Goal: Communication & Community: Answer question/provide support

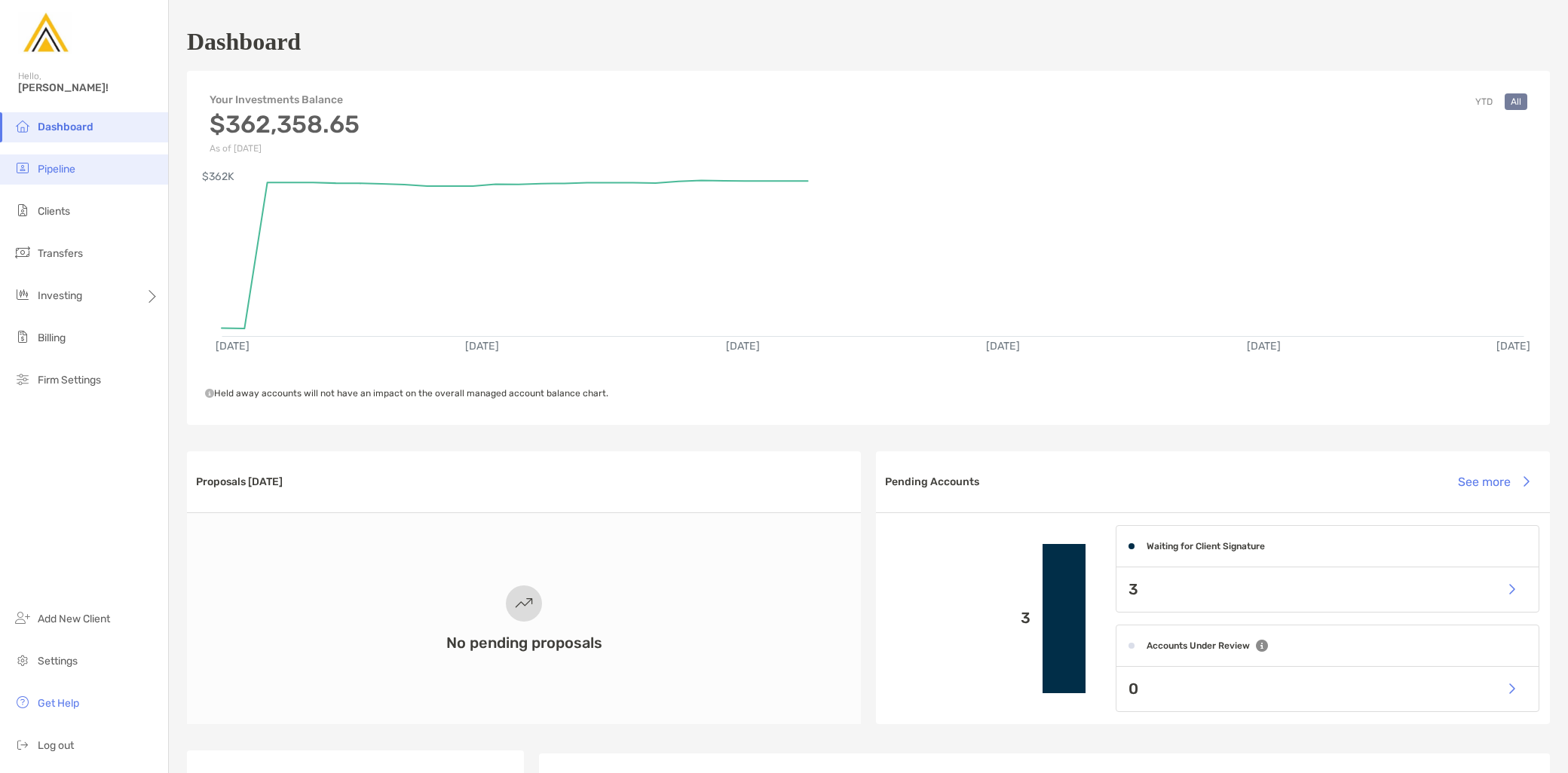
click at [59, 167] on span "Pipeline" at bounding box center [57, 169] width 38 height 13
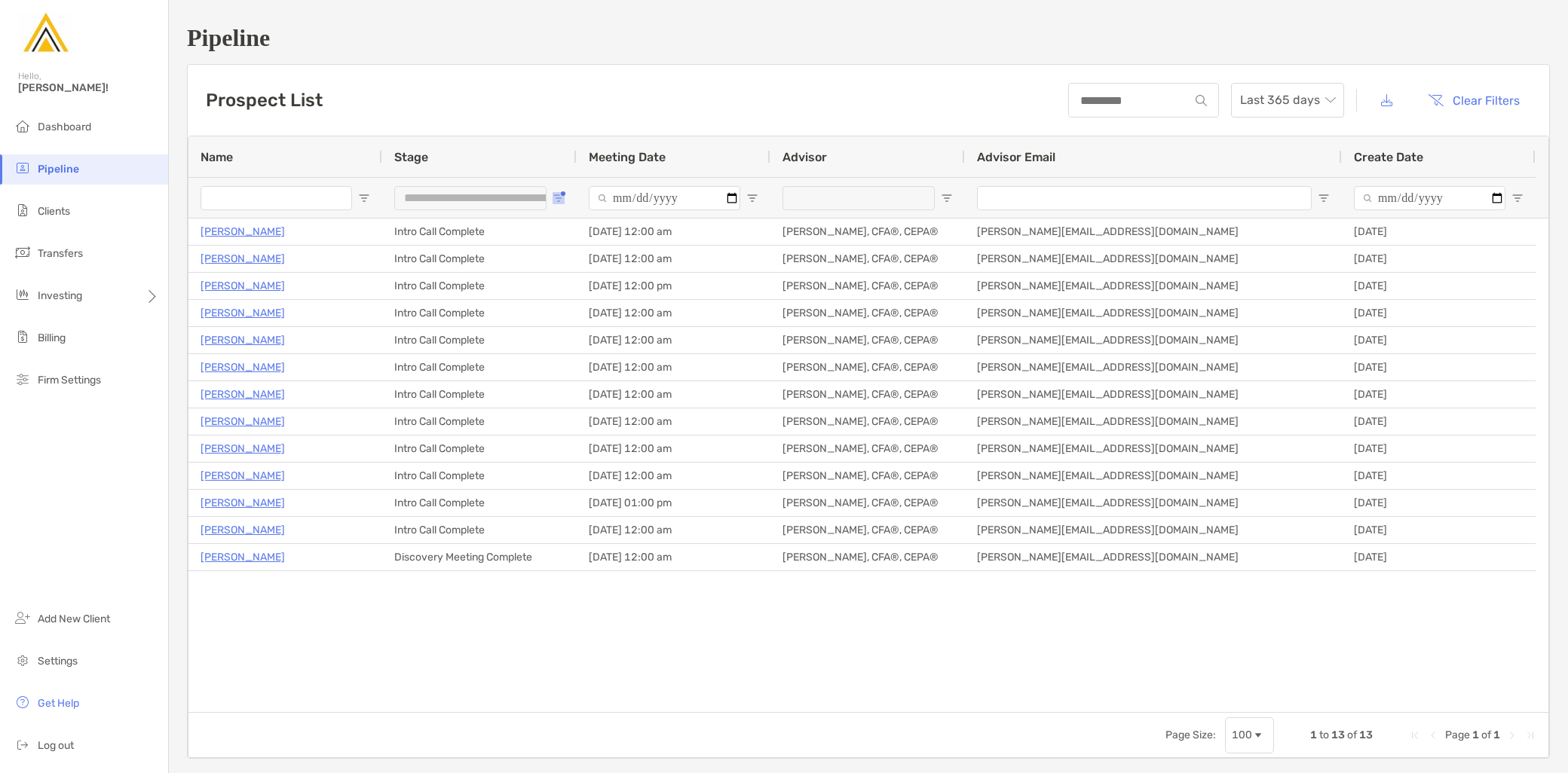
click at [558, 193] on span "Open Filter Menu" at bounding box center [558, 199] width 12 height 12
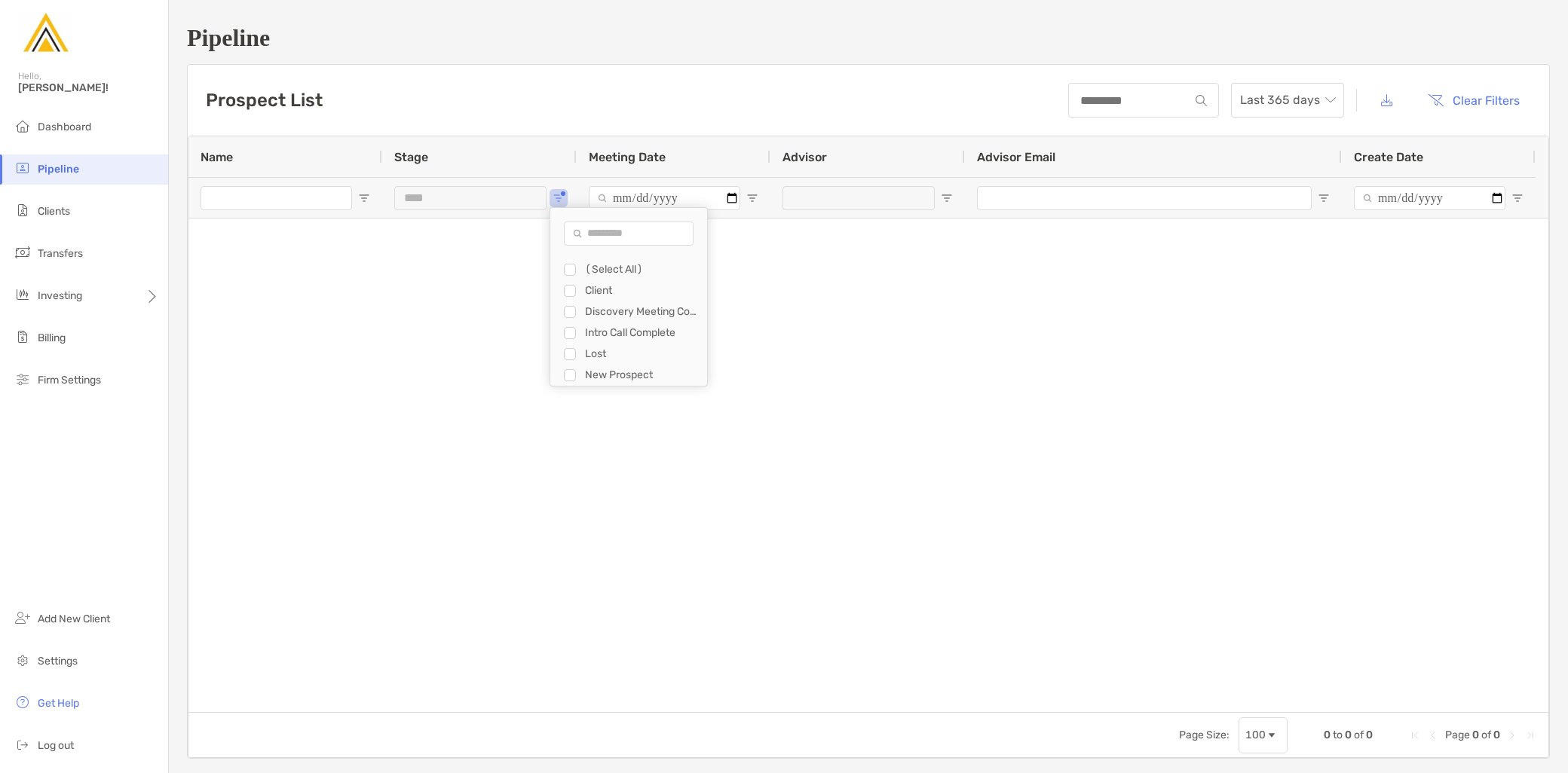
type input "**********"
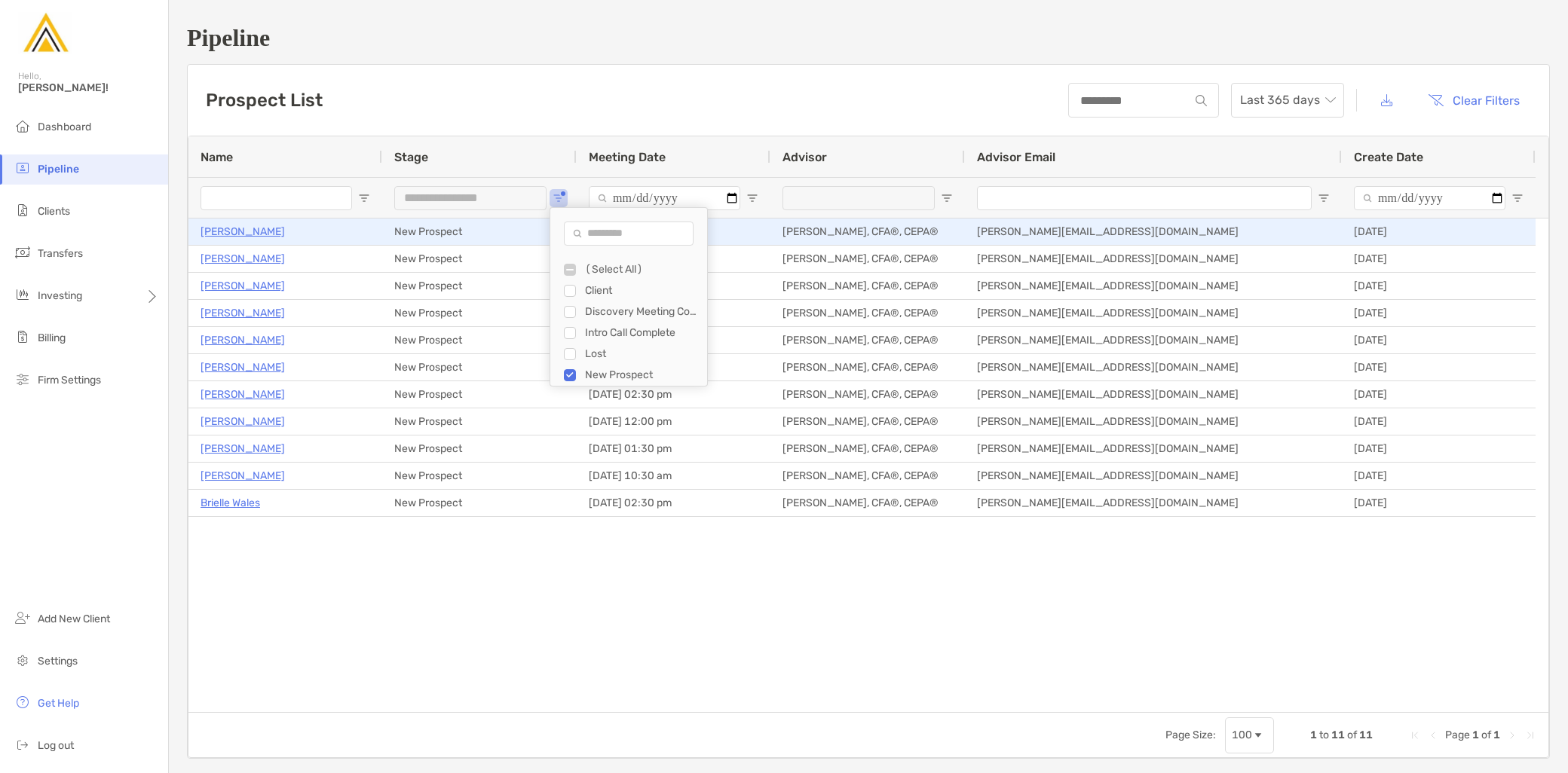
click at [231, 232] on p "[PERSON_NAME]" at bounding box center [243, 231] width 85 height 19
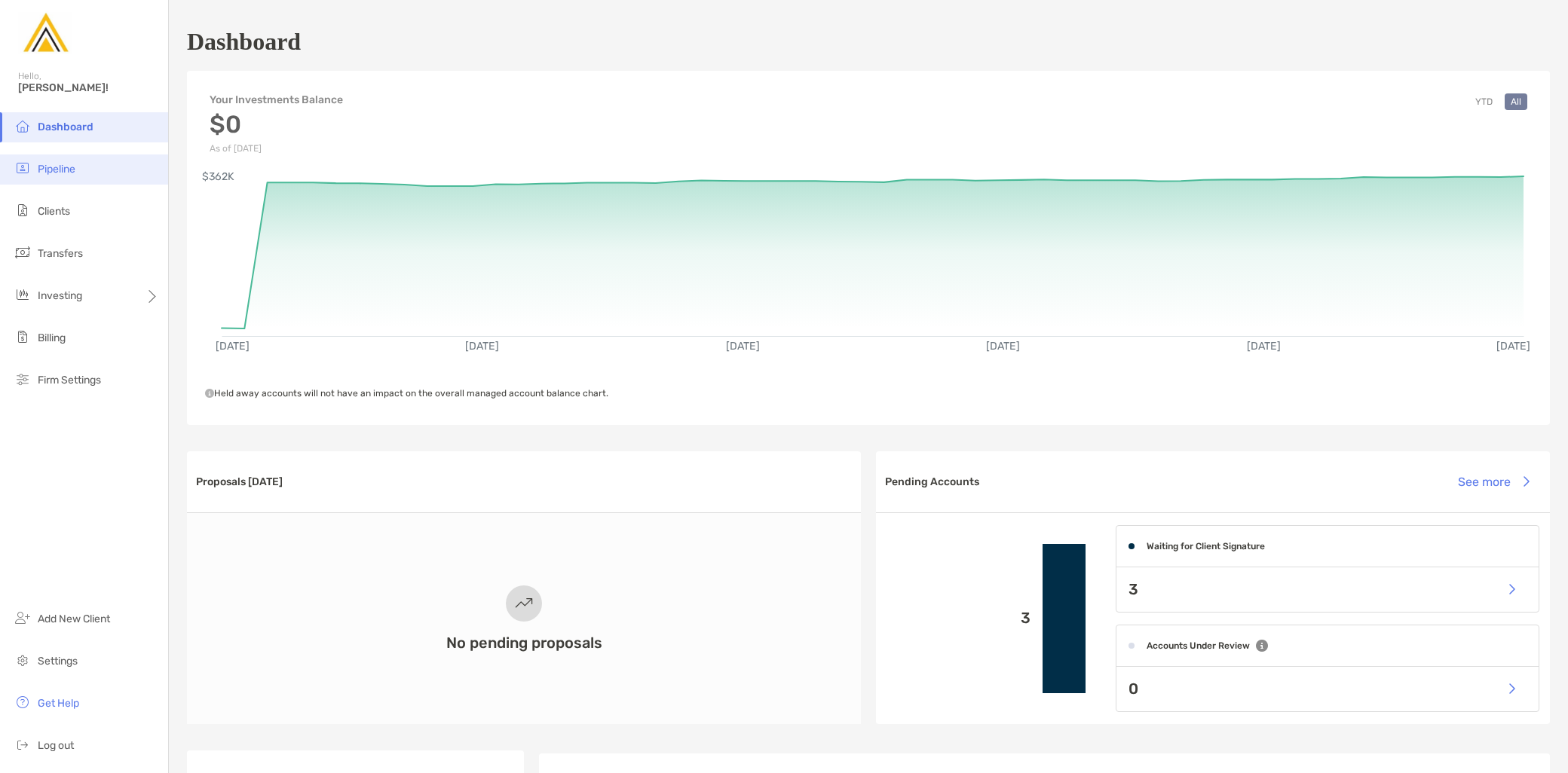
click at [92, 175] on li "Pipeline" at bounding box center [84, 170] width 168 height 30
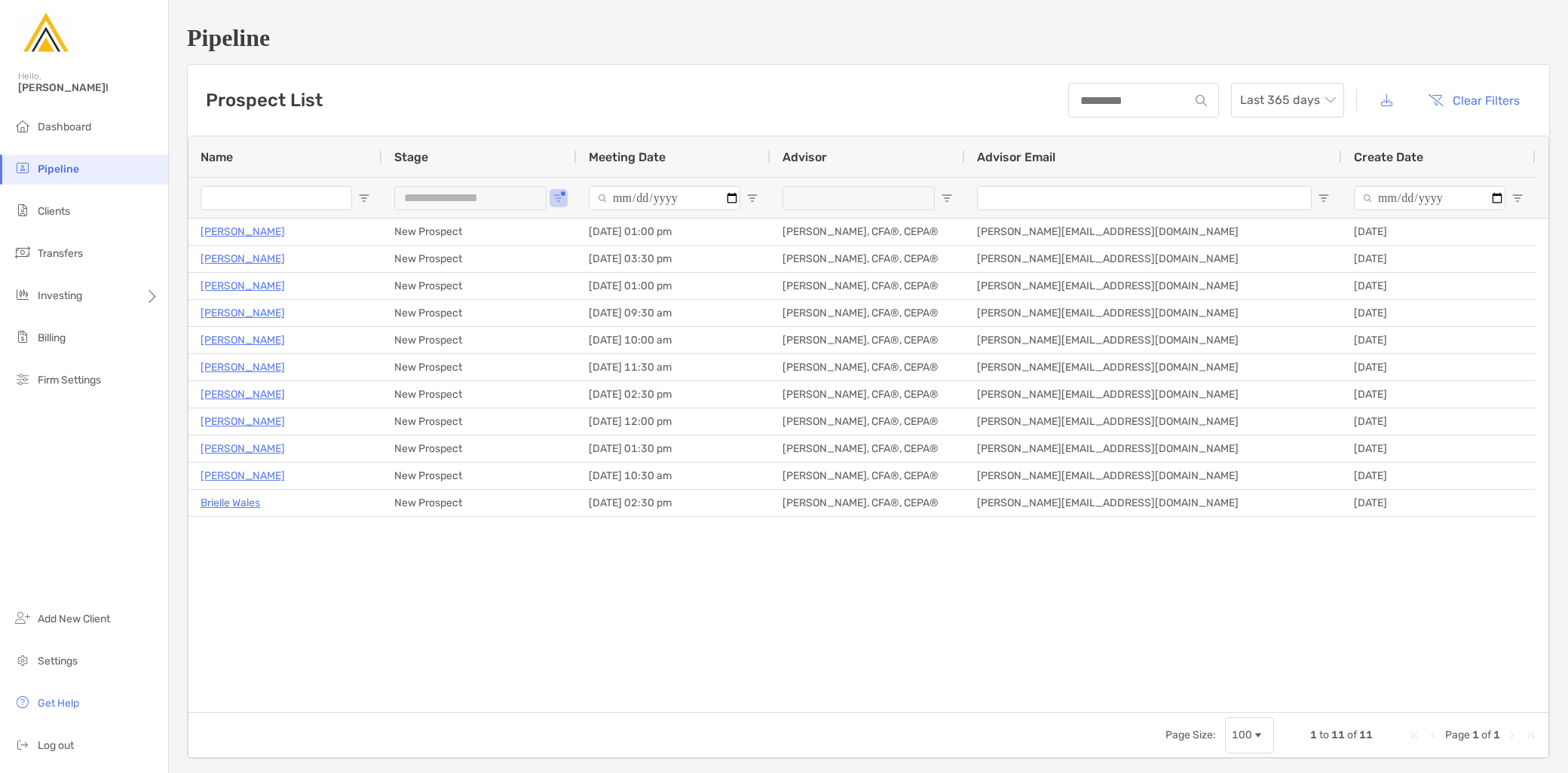
click at [554, 190] on div "**********" at bounding box center [480, 198] width 194 height 41
click at [561, 196] on button "Open Filter Menu" at bounding box center [558, 199] width 12 height 12
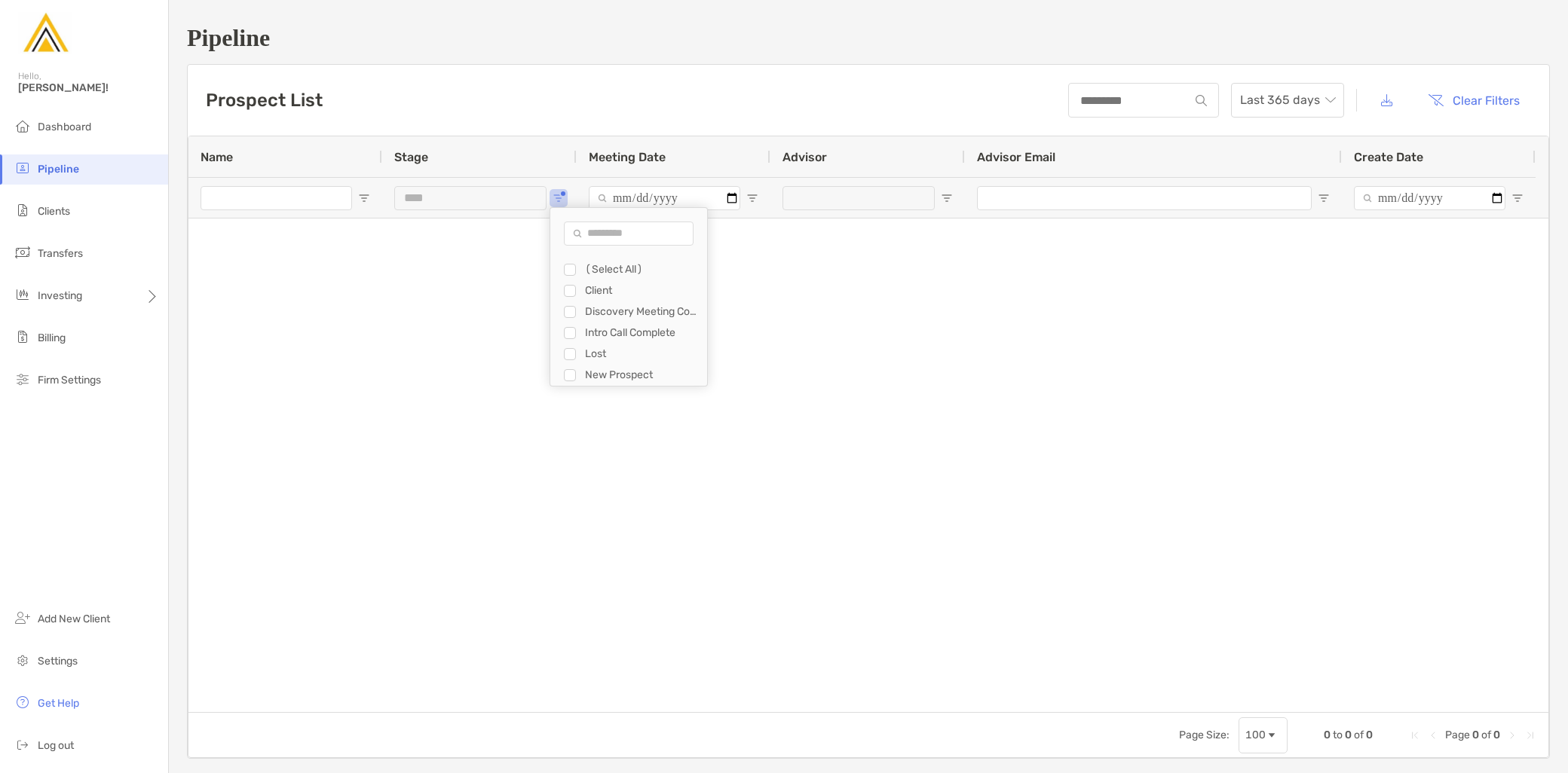
type input "**********"
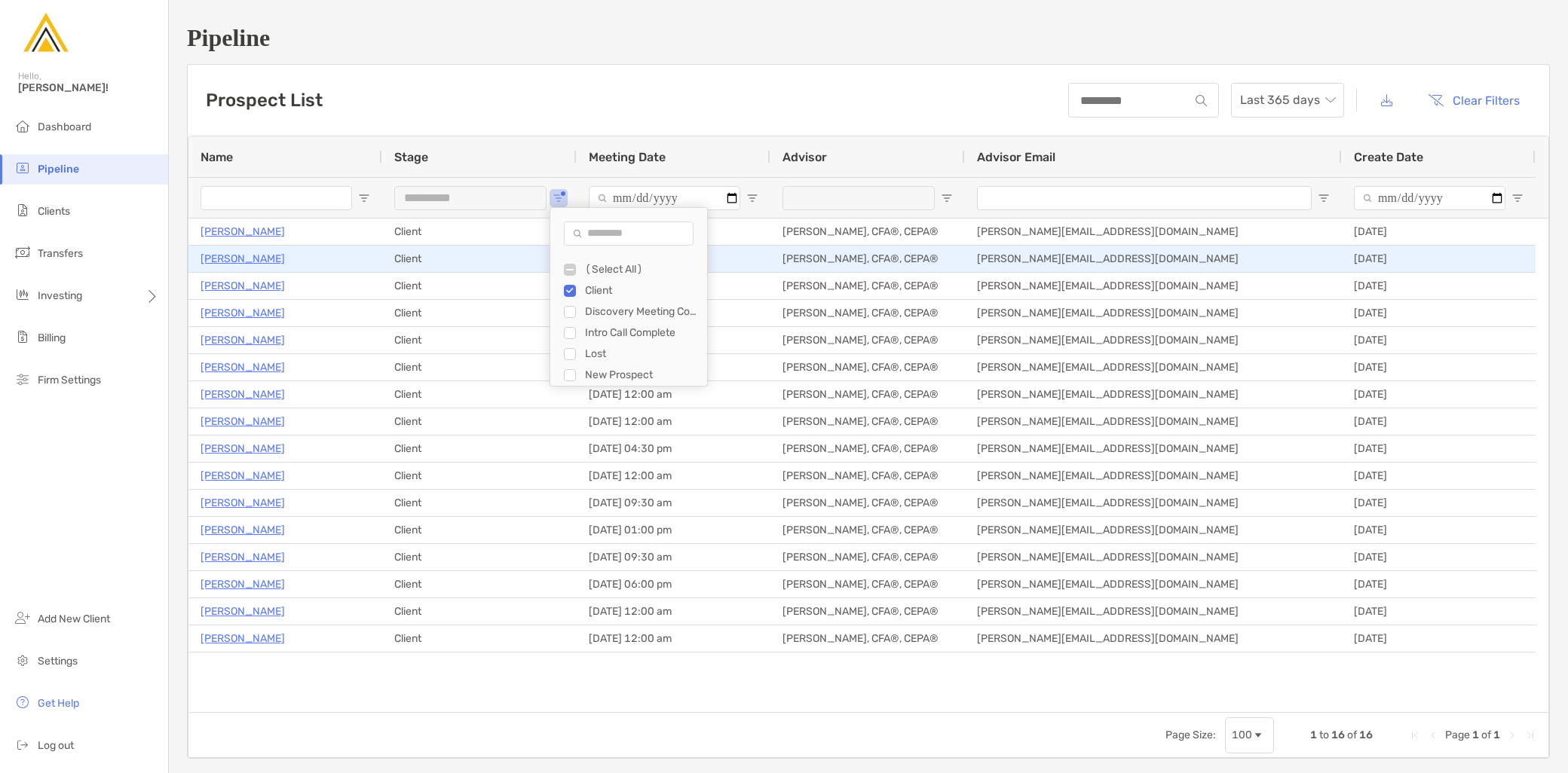
click at [262, 254] on p "Kayyden Kashier" at bounding box center [243, 258] width 85 height 19
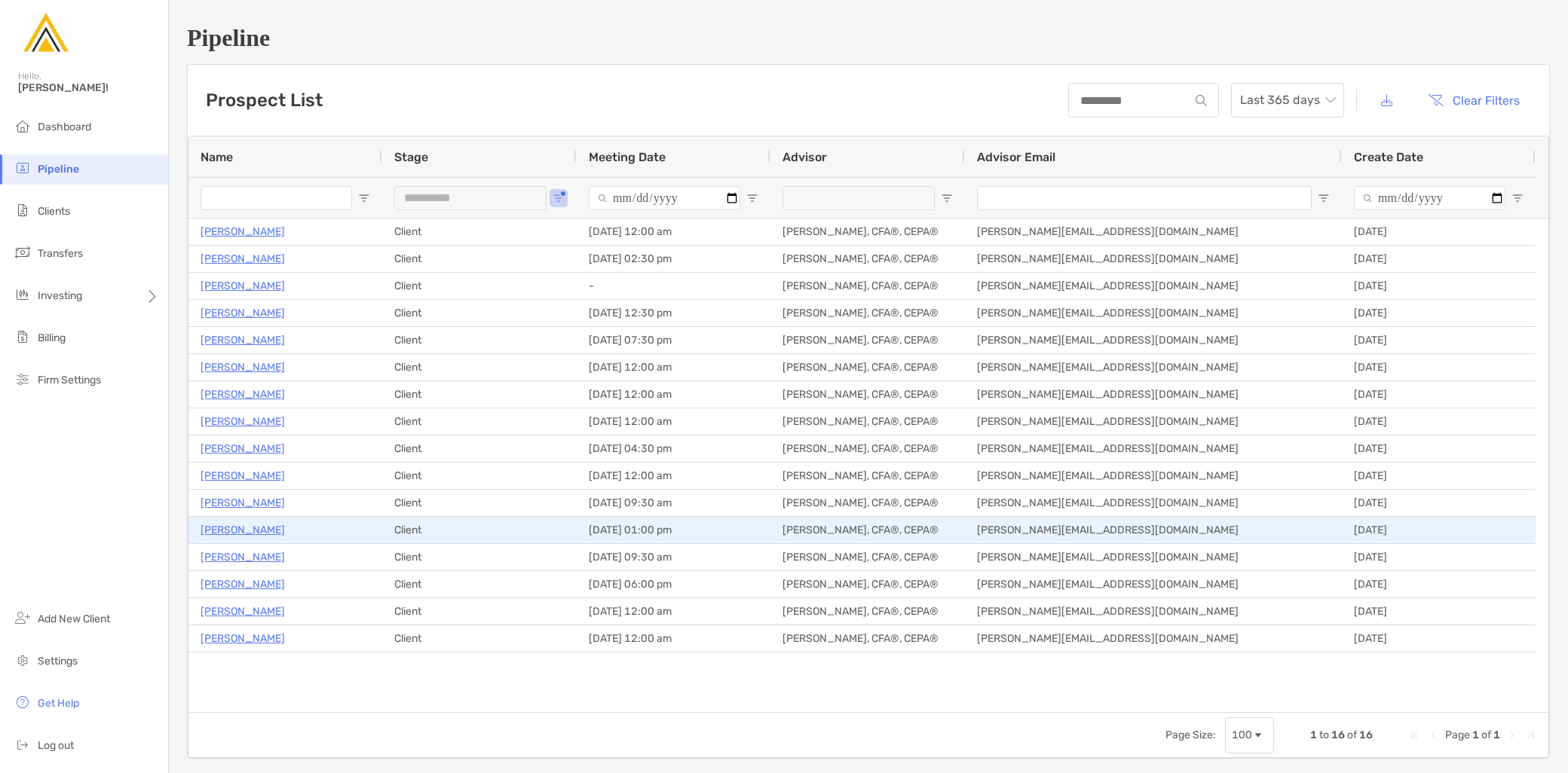
click at [247, 526] on p "William Eckley" at bounding box center [243, 530] width 85 height 19
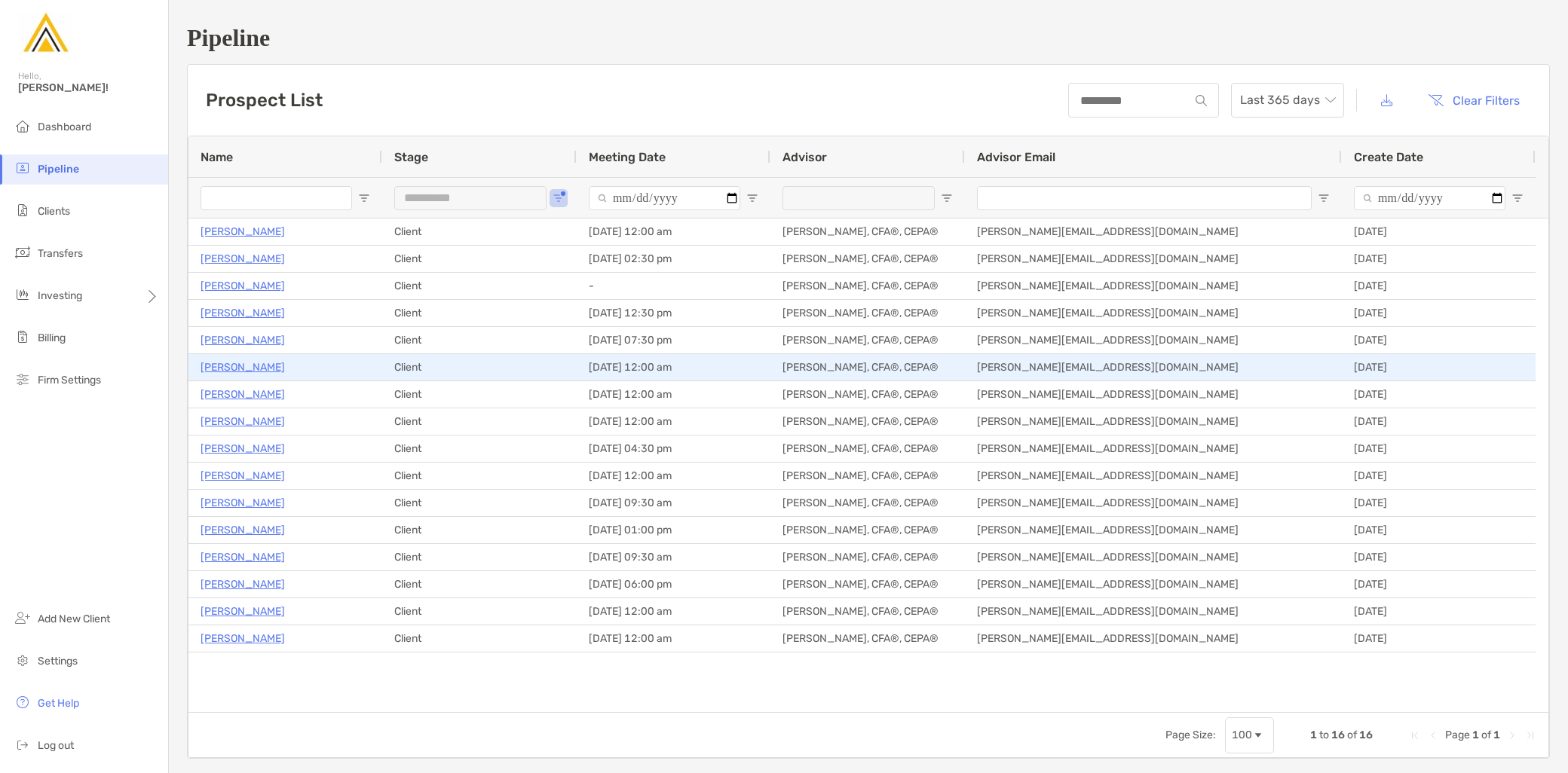
click at [279, 371] on p "[PERSON_NAME]" at bounding box center [243, 367] width 85 height 19
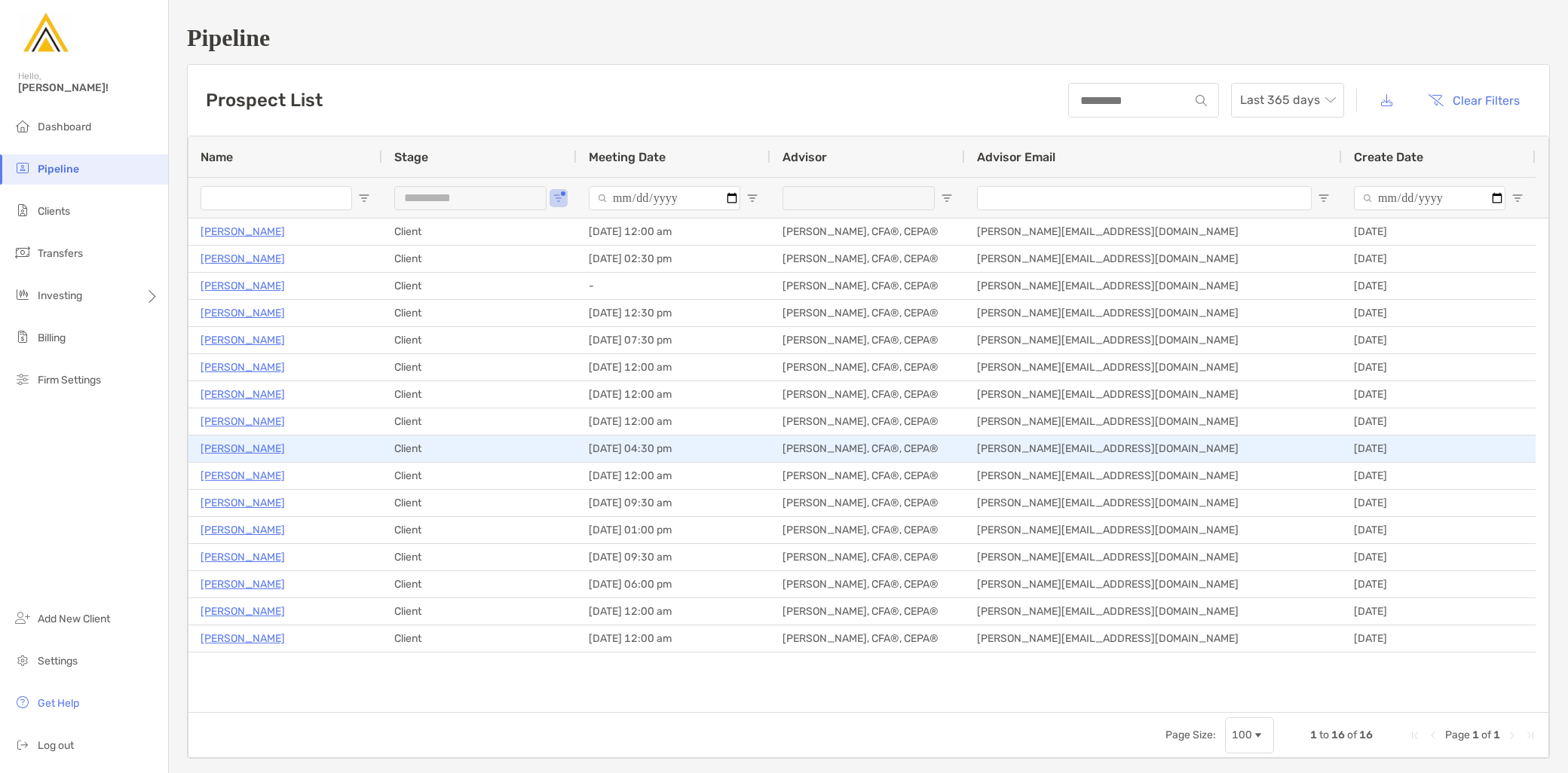
click at [260, 450] on p "Mathew Phibbs" at bounding box center [243, 448] width 85 height 19
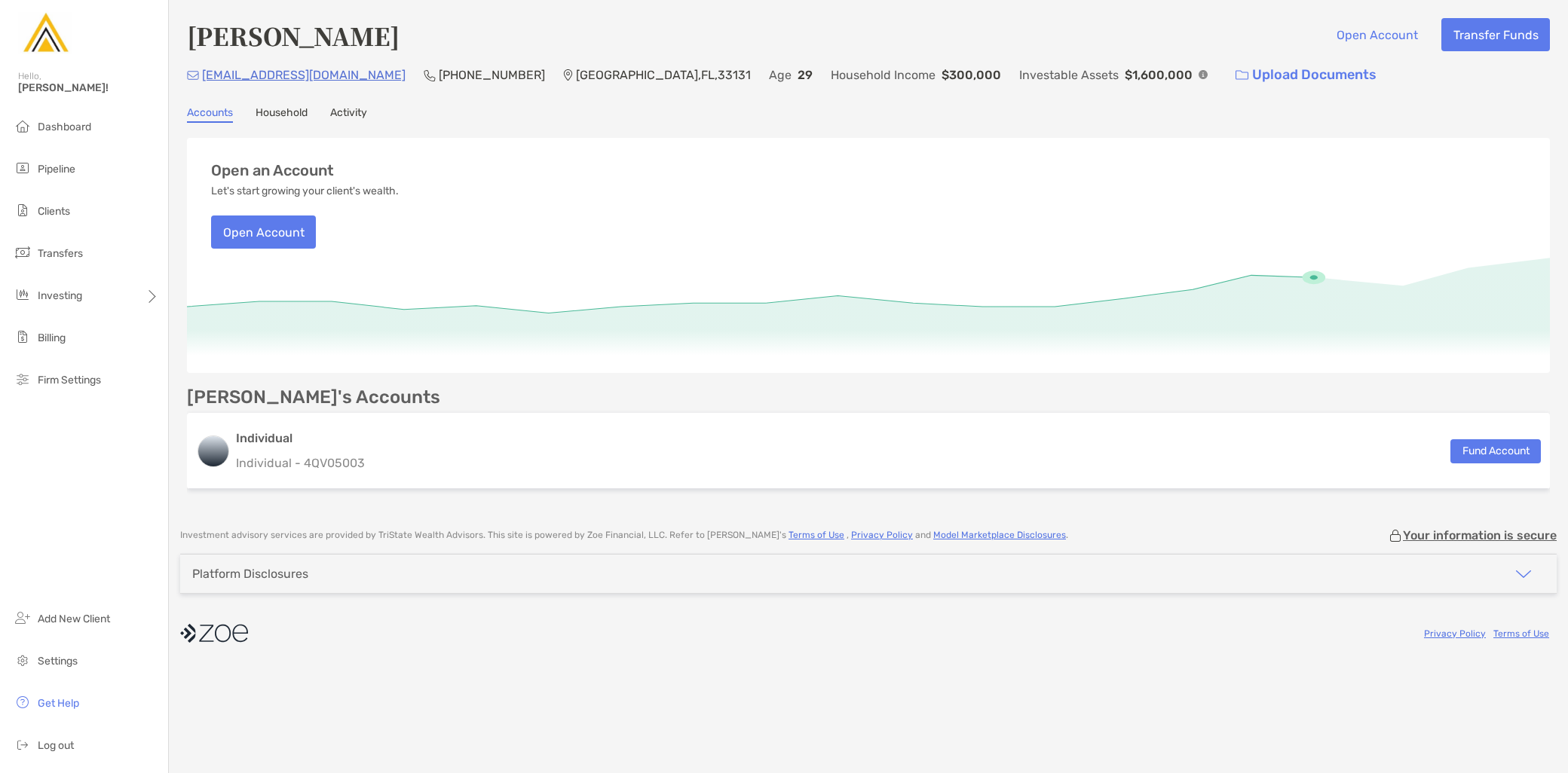
click at [346, 121] on link "Activity" at bounding box center [349, 114] width 37 height 17
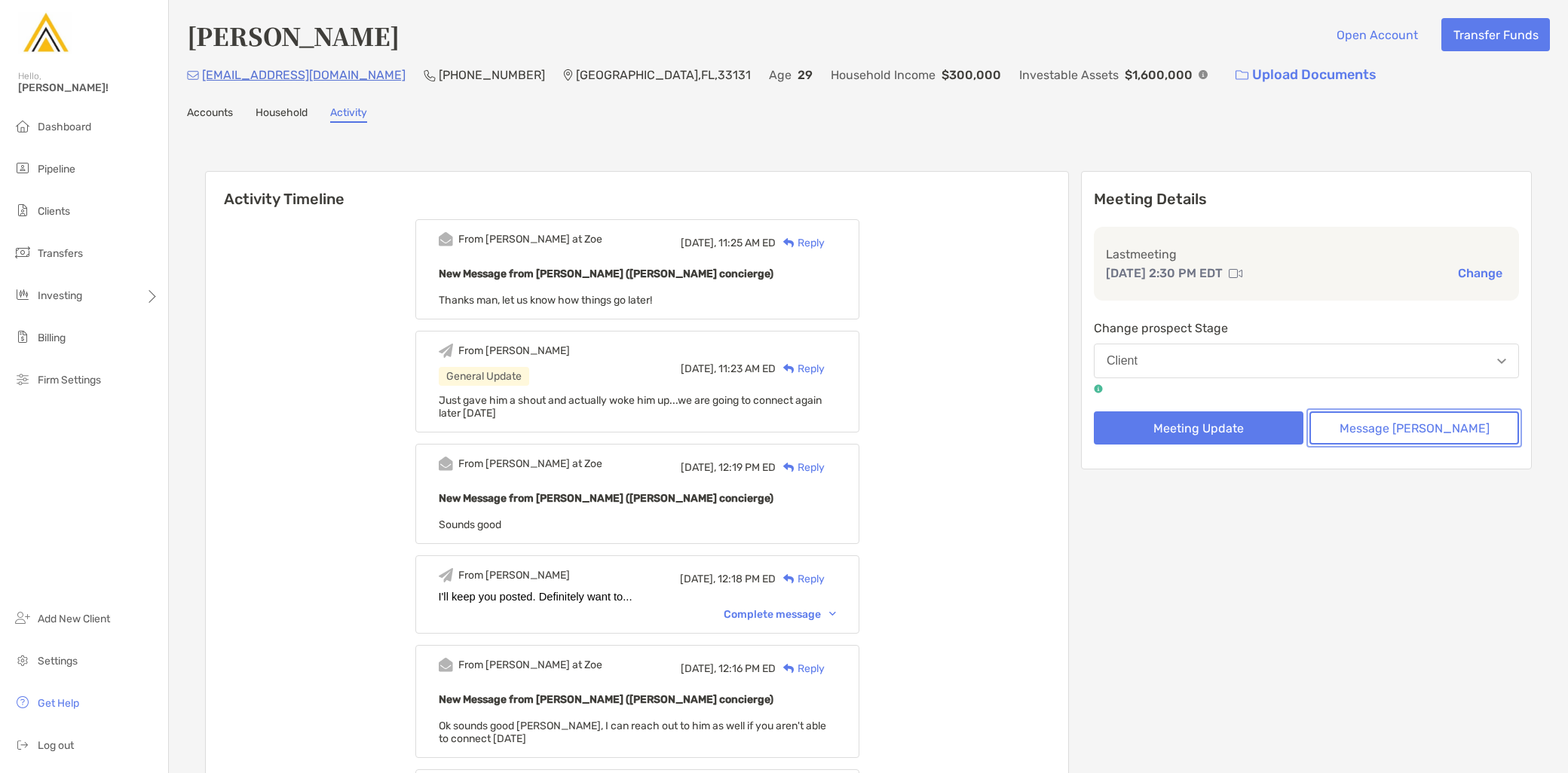
click at [1451, 422] on button "Message [PERSON_NAME]" at bounding box center [1413, 428] width 209 height 34
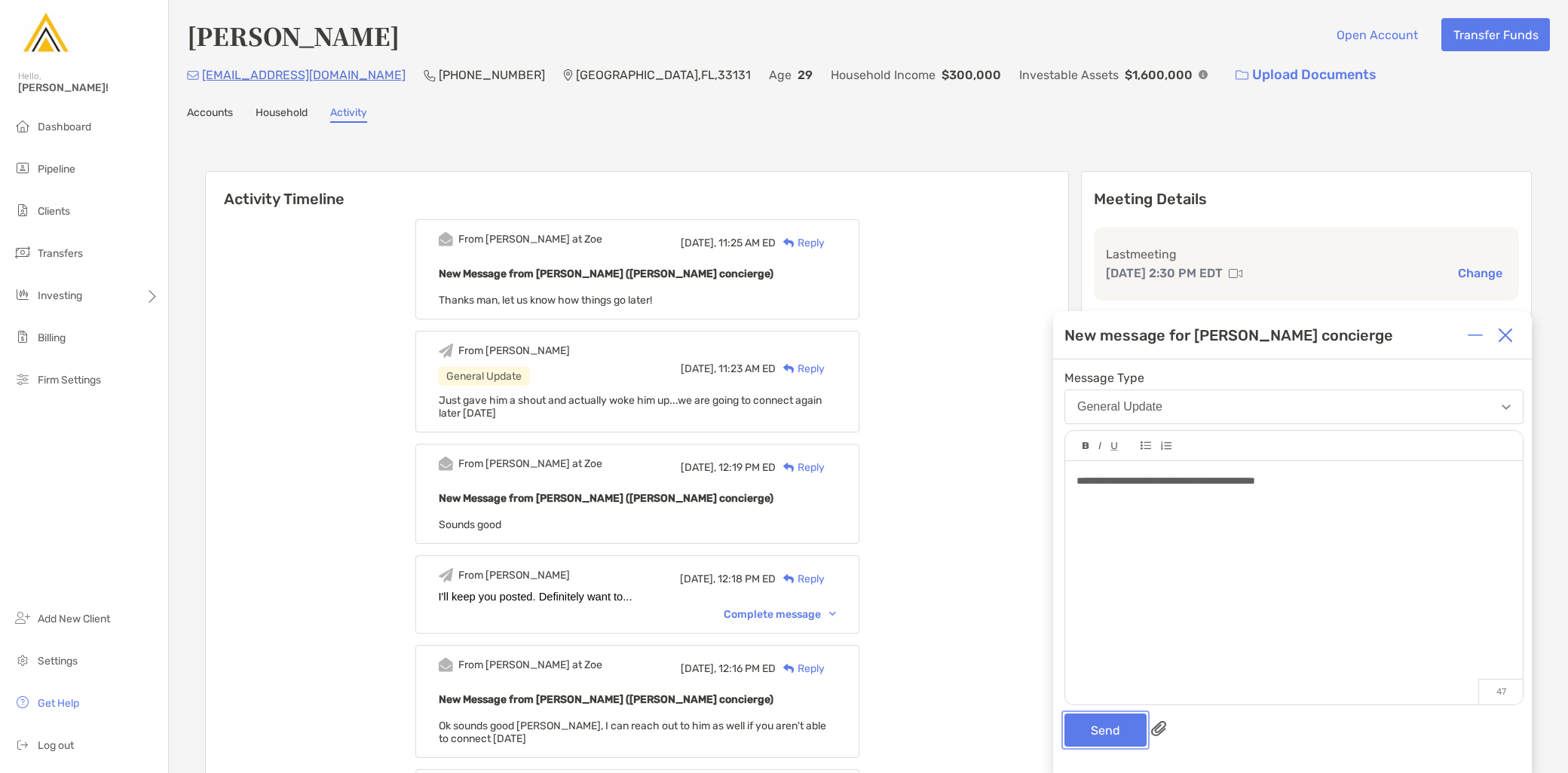
click at [1094, 722] on button "Send" at bounding box center [1105, 731] width 82 height 34
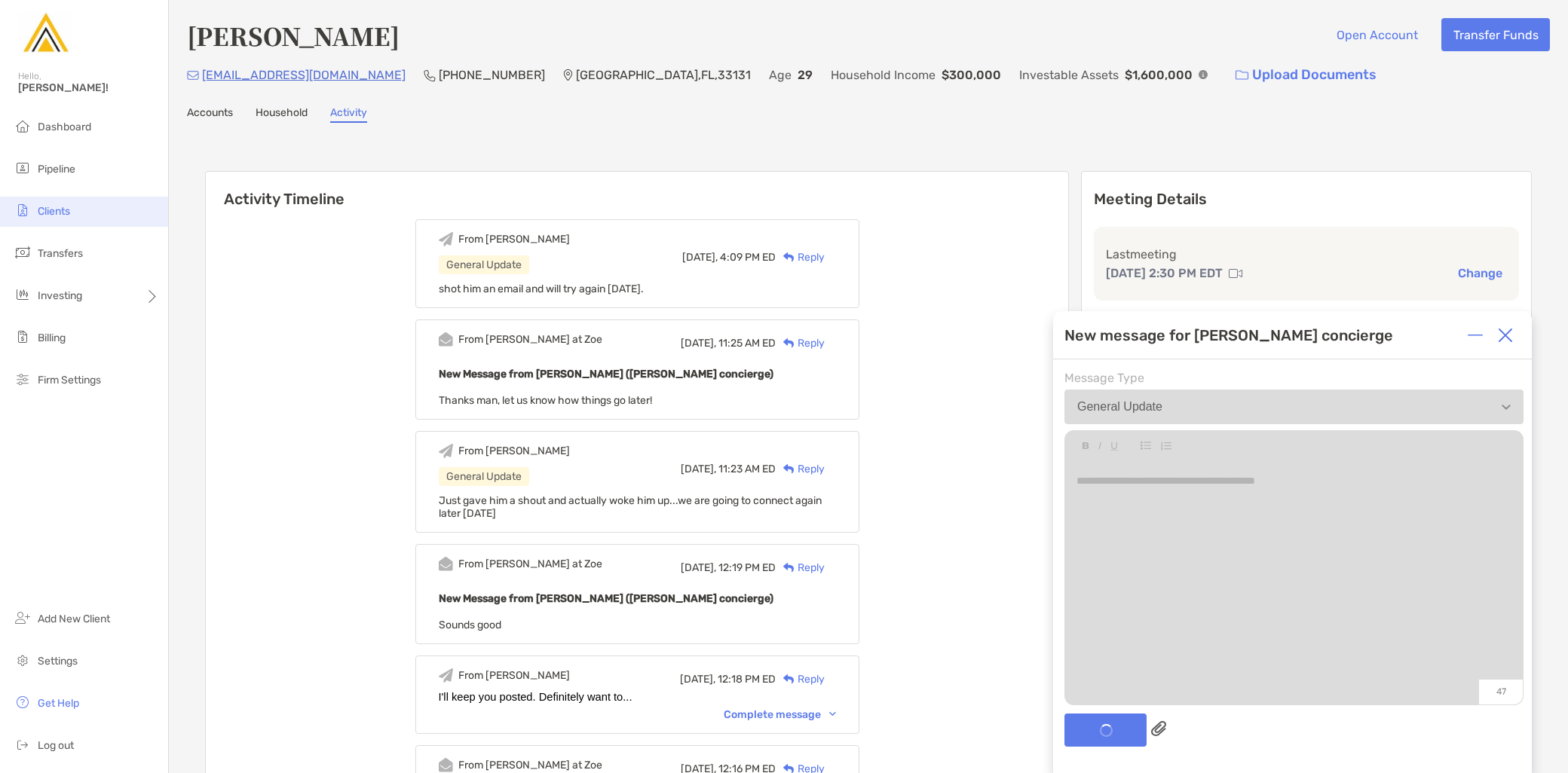
click at [113, 216] on li "Clients" at bounding box center [84, 212] width 168 height 30
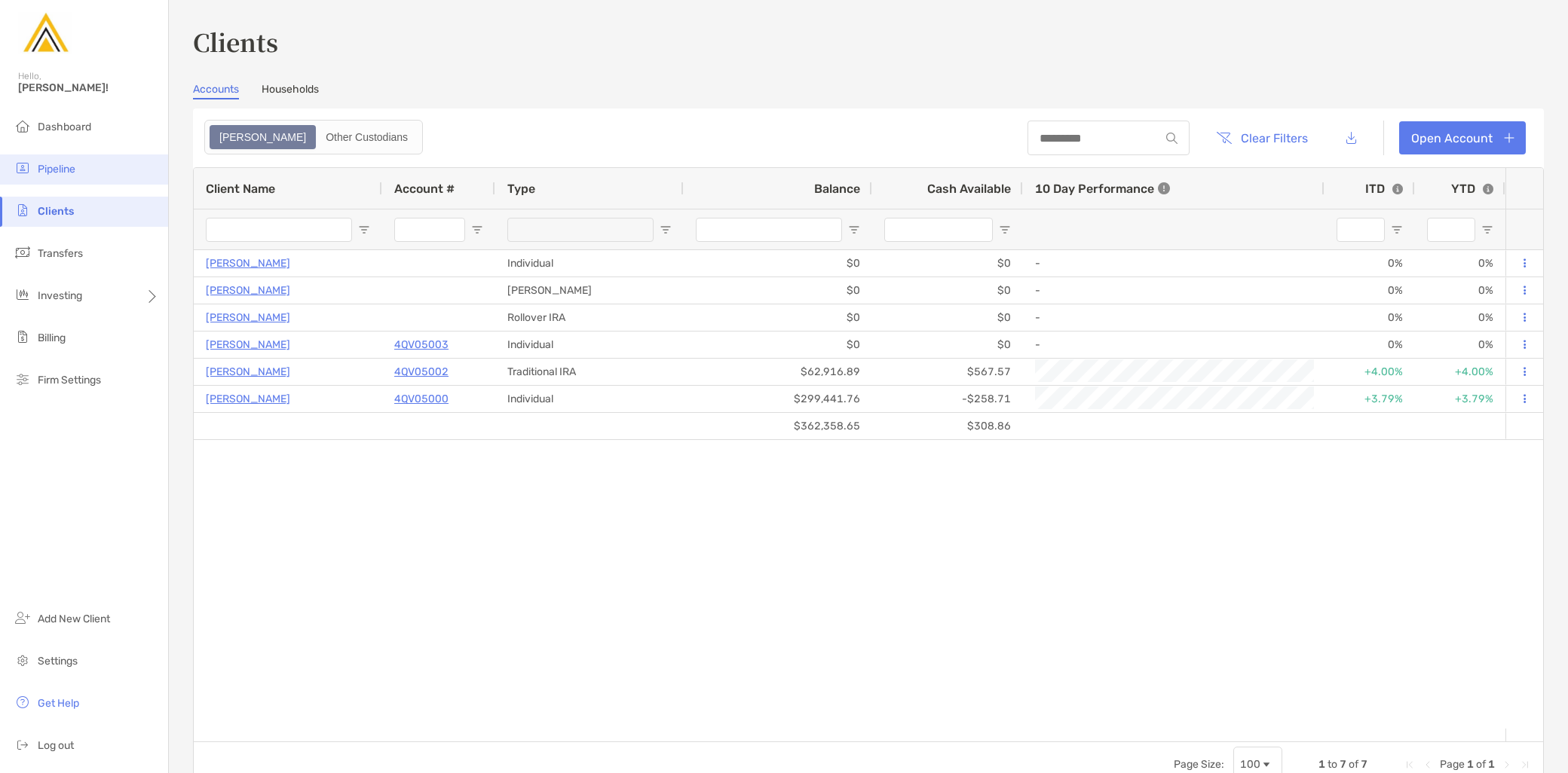
click at [79, 184] on li "Pipeline" at bounding box center [84, 170] width 168 height 30
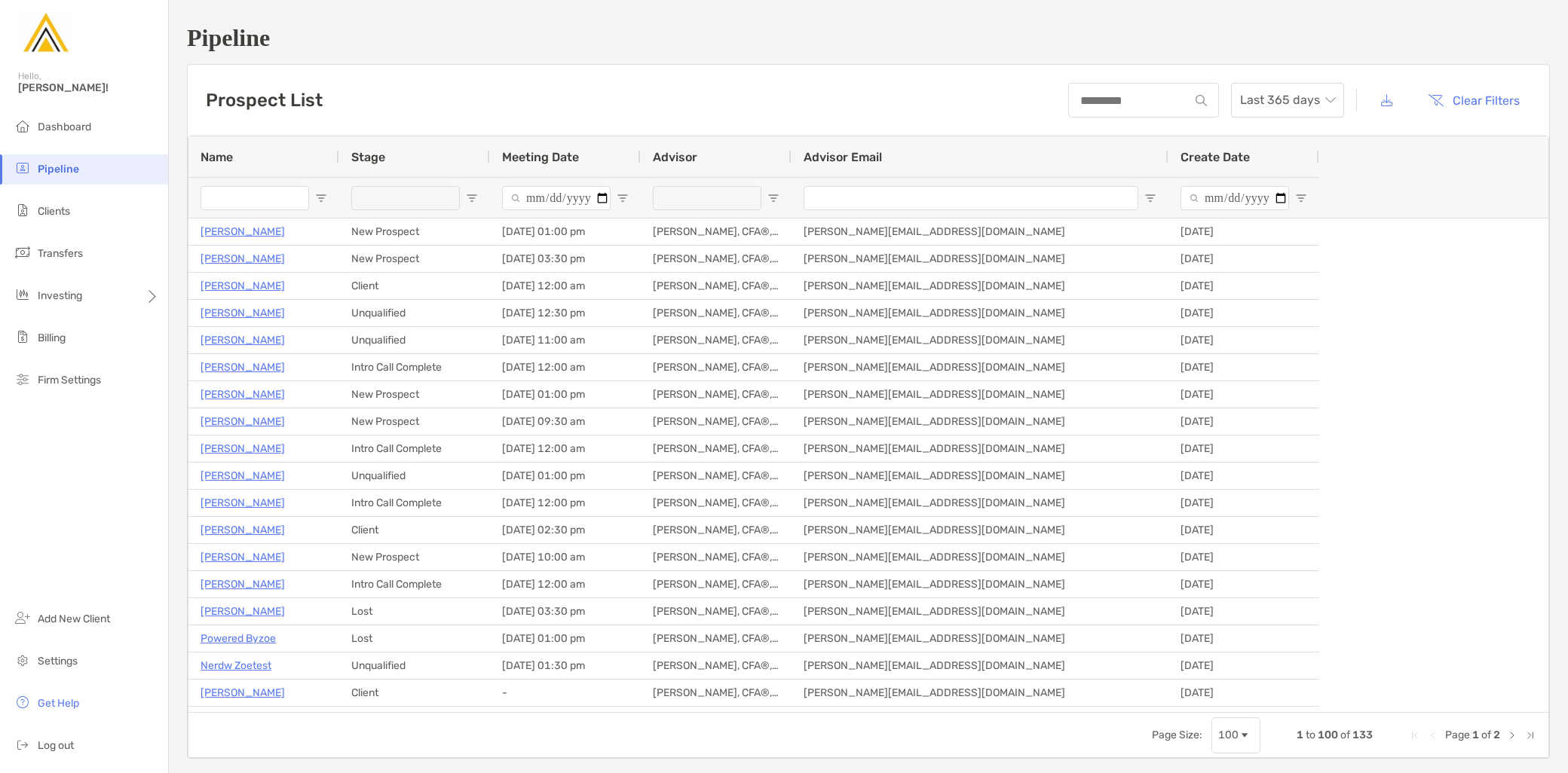
type input "**********"
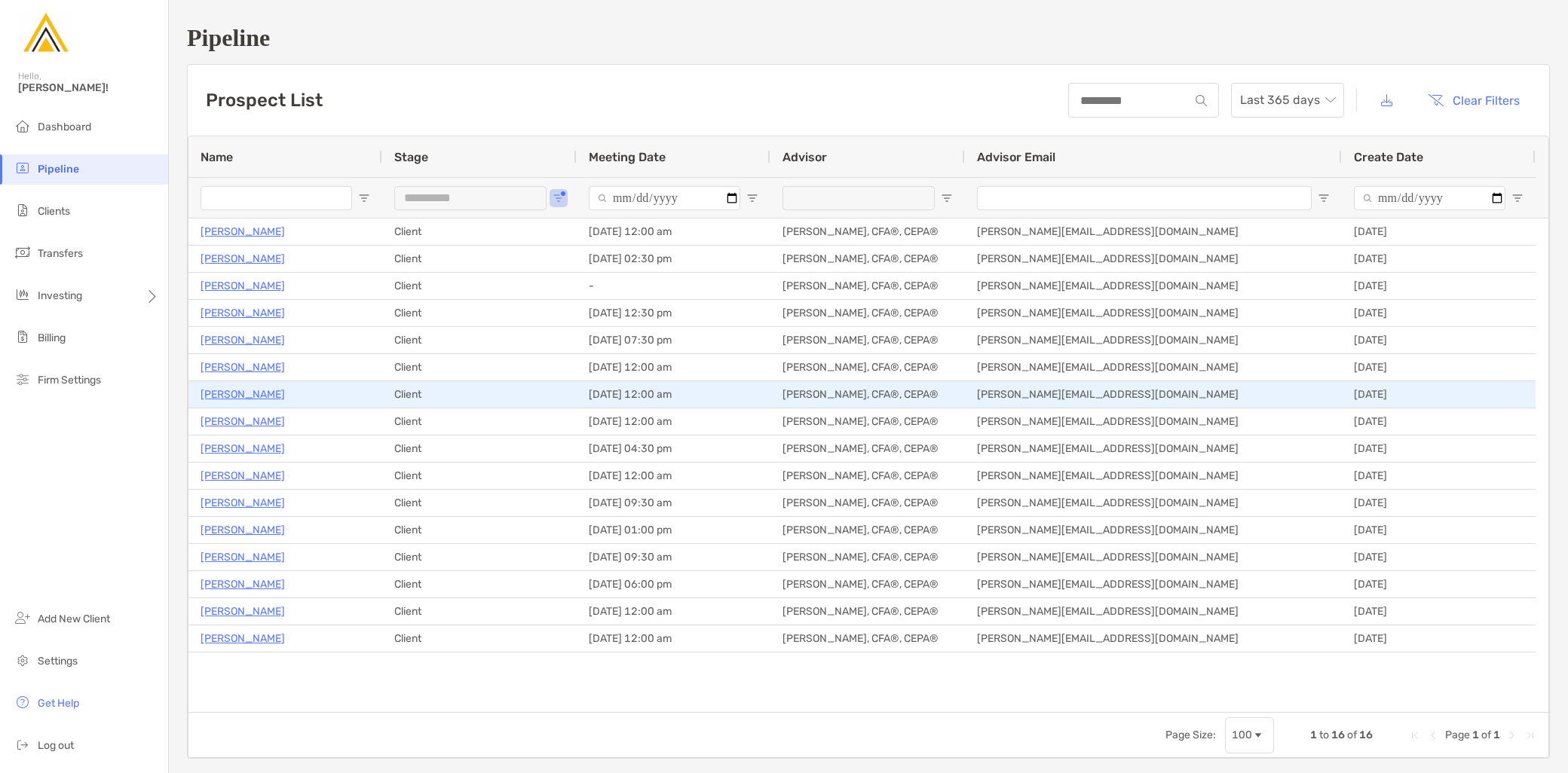
click at [249, 399] on p "Jacob Arnold" at bounding box center [243, 394] width 85 height 19
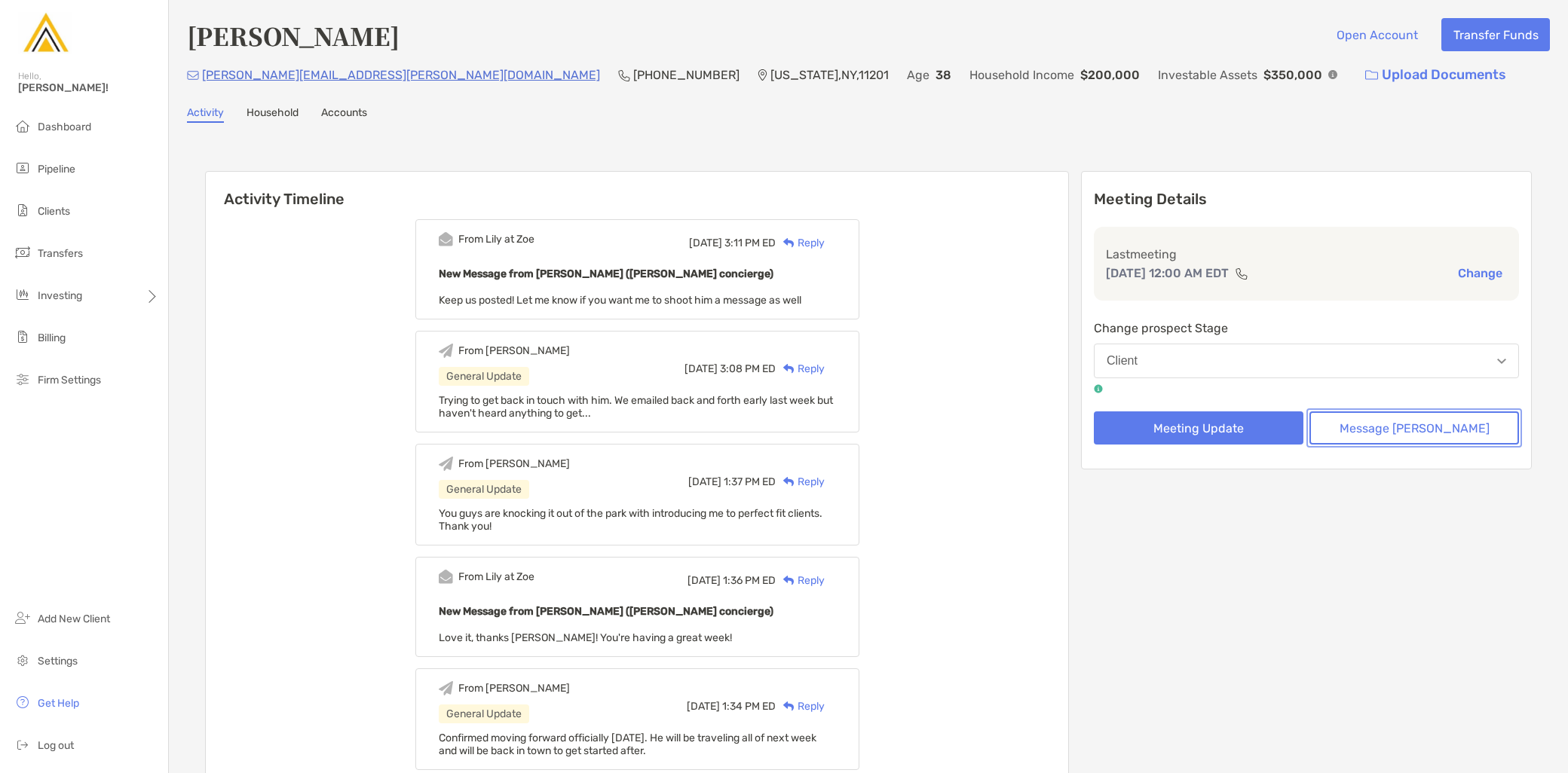
click at [1430, 439] on button "Message [PERSON_NAME]" at bounding box center [1413, 428] width 209 height 34
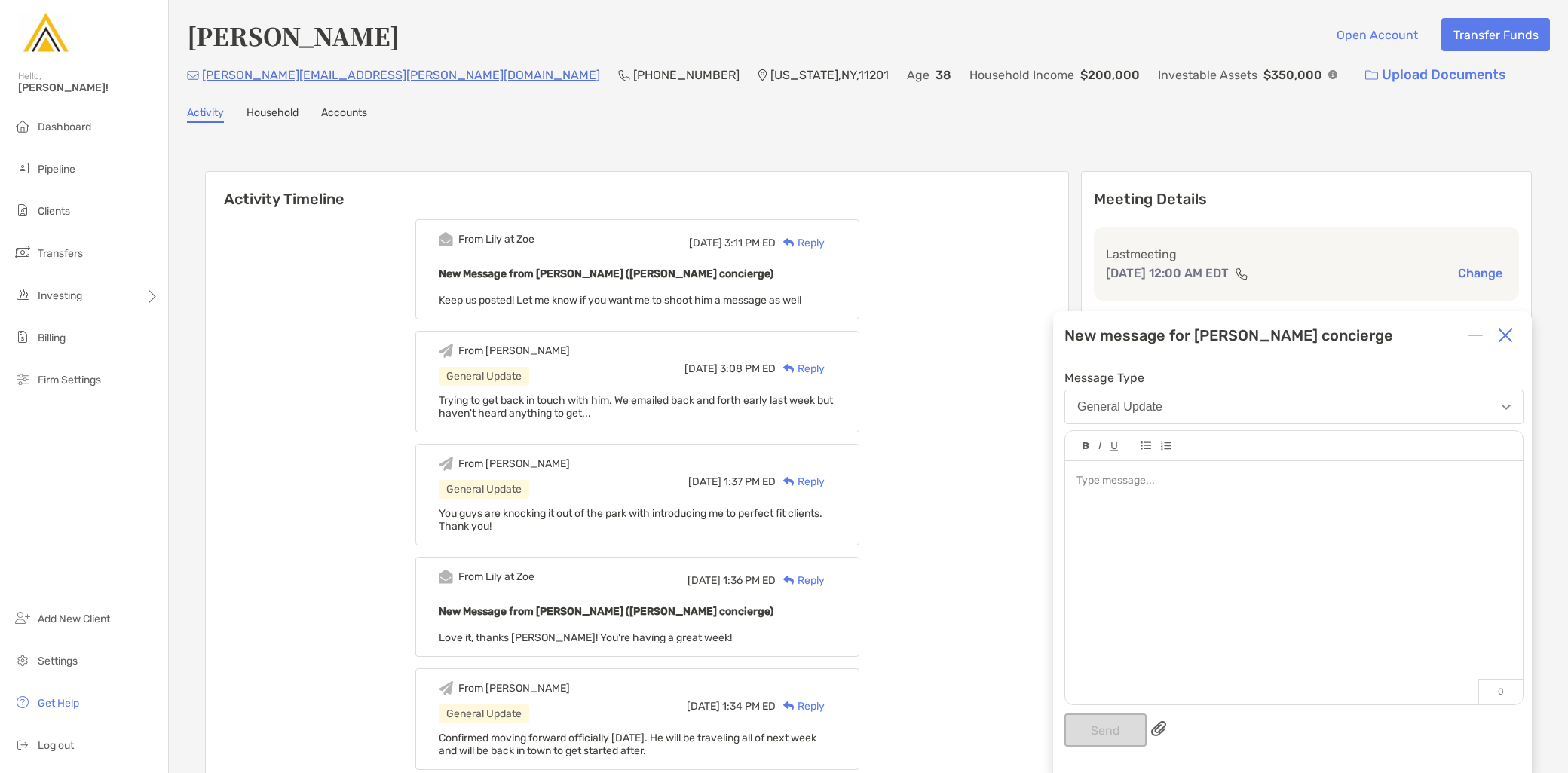
click at [1177, 594] on div at bounding box center [1294, 575] width 458 height 229
click at [1103, 724] on button "Send" at bounding box center [1105, 731] width 82 height 34
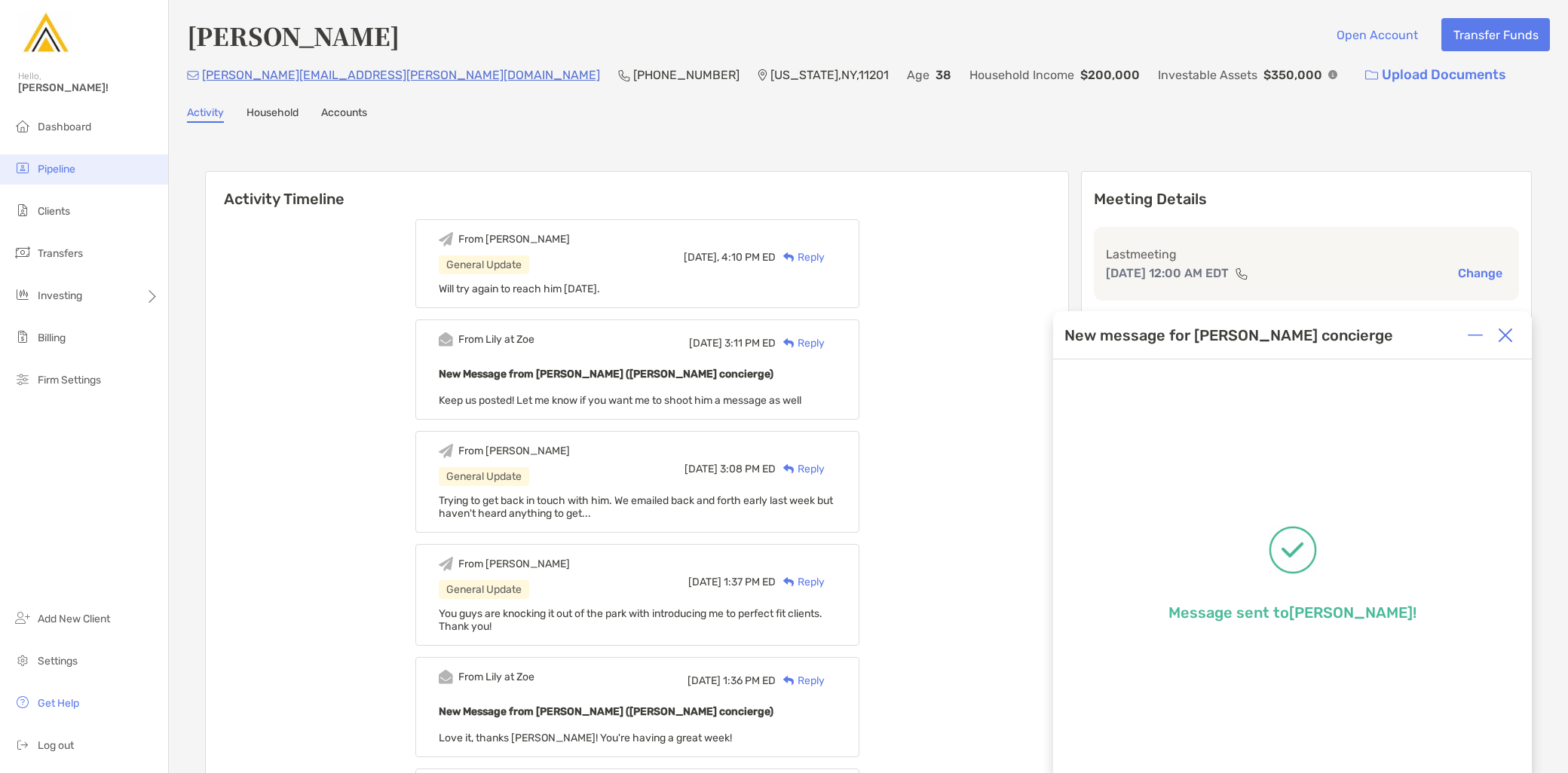
click at [95, 175] on li "Pipeline" at bounding box center [84, 170] width 168 height 30
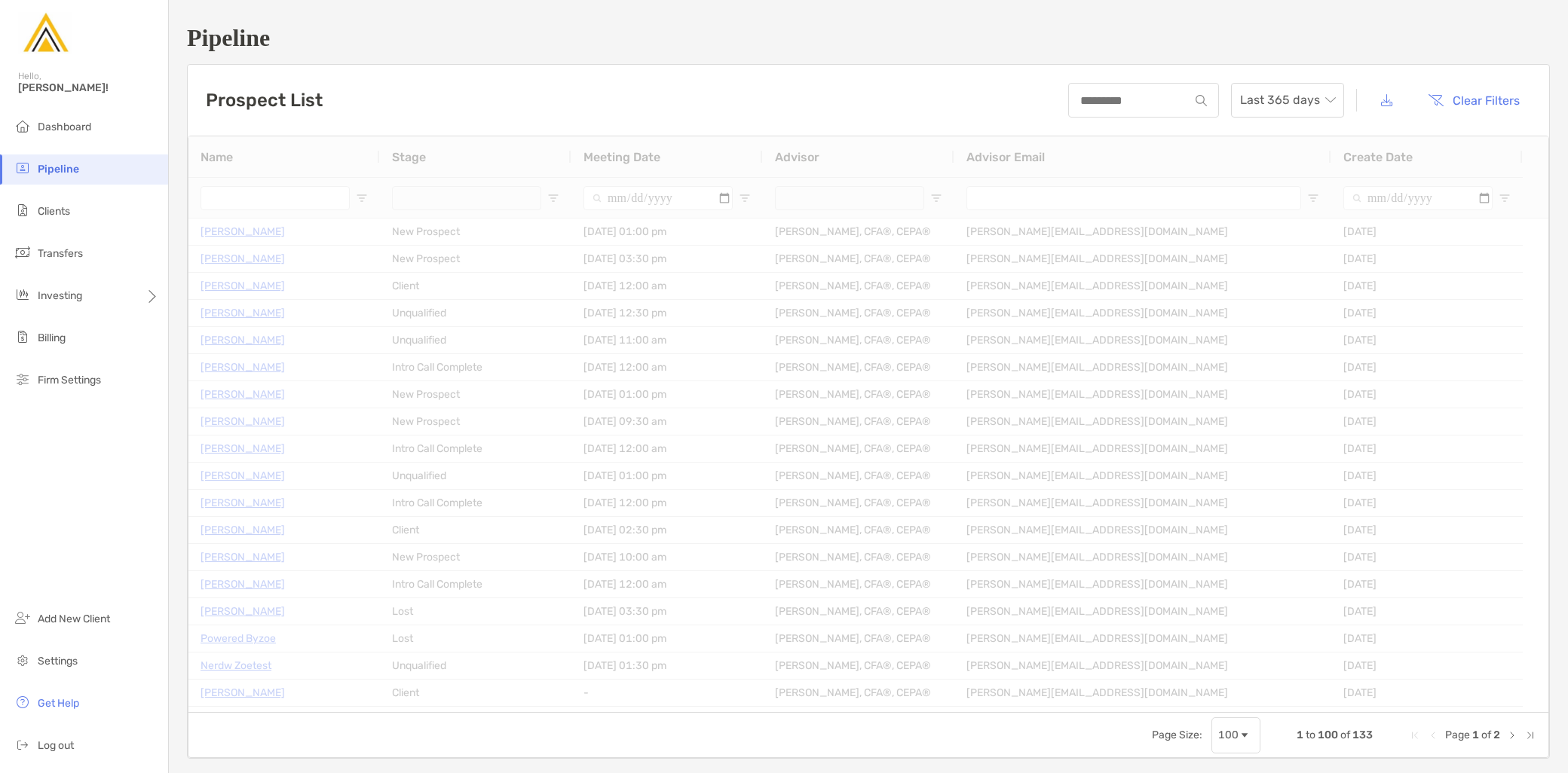
type input "**********"
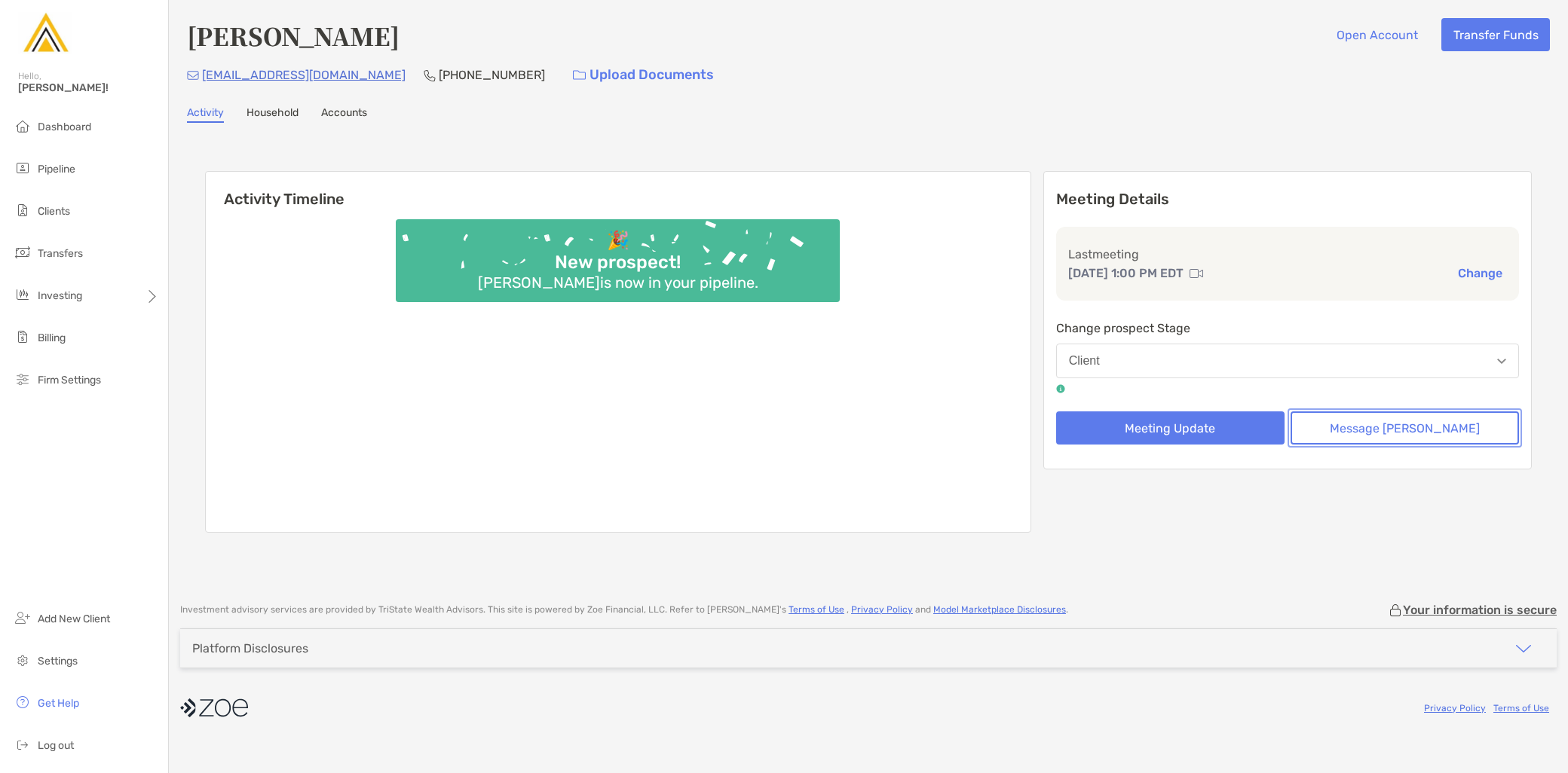
click at [1435, 420] on button "Message [PERSON_NAME]" at bounding box center [1405, 428] width 229 height 34
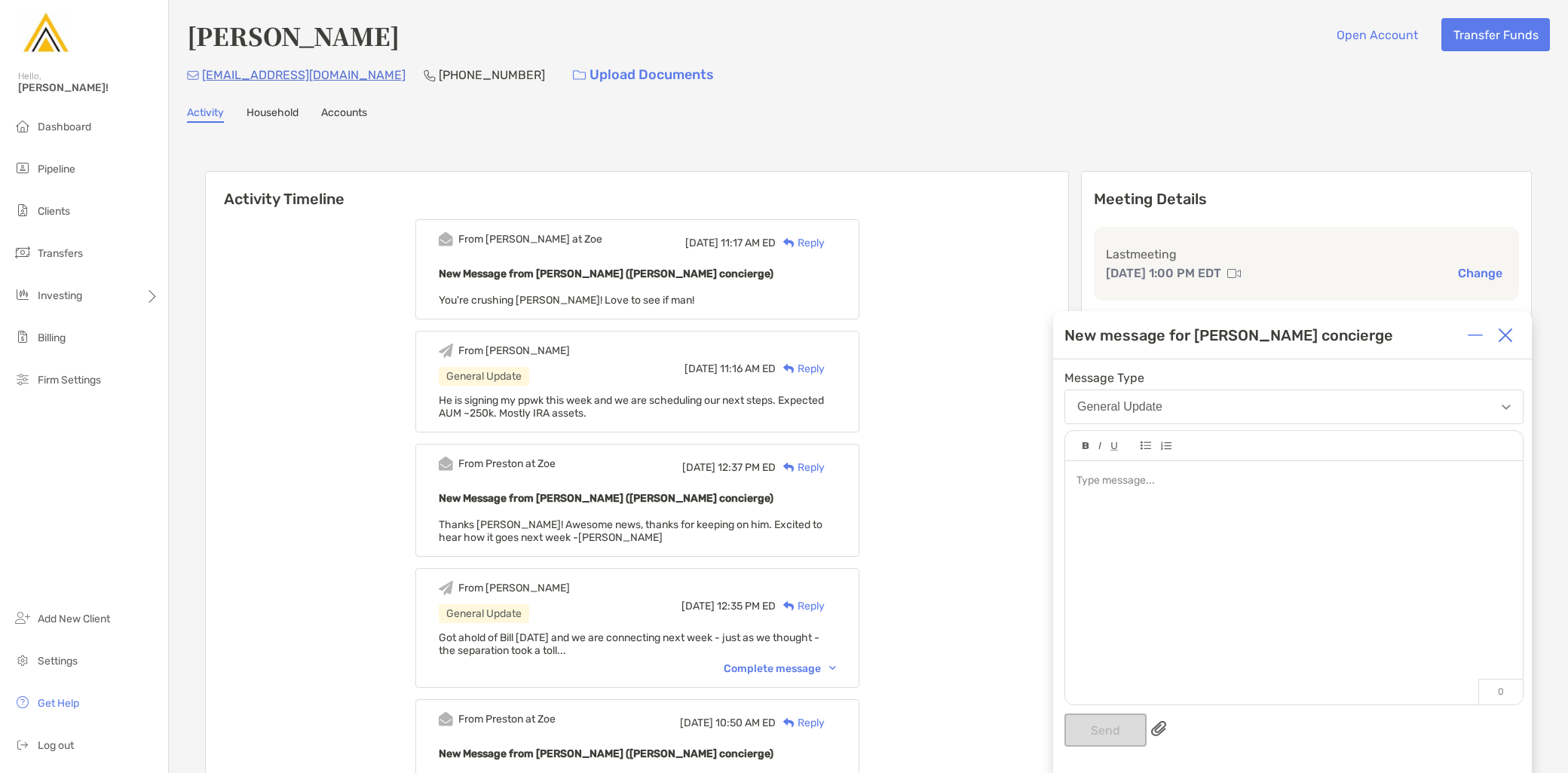
click at [1350, 567] on div at bounding box center [1294, 575] width 458 height 229
click at [1127, 736] on button "Send" at bounding box center [1105, 731] width 82 height 34
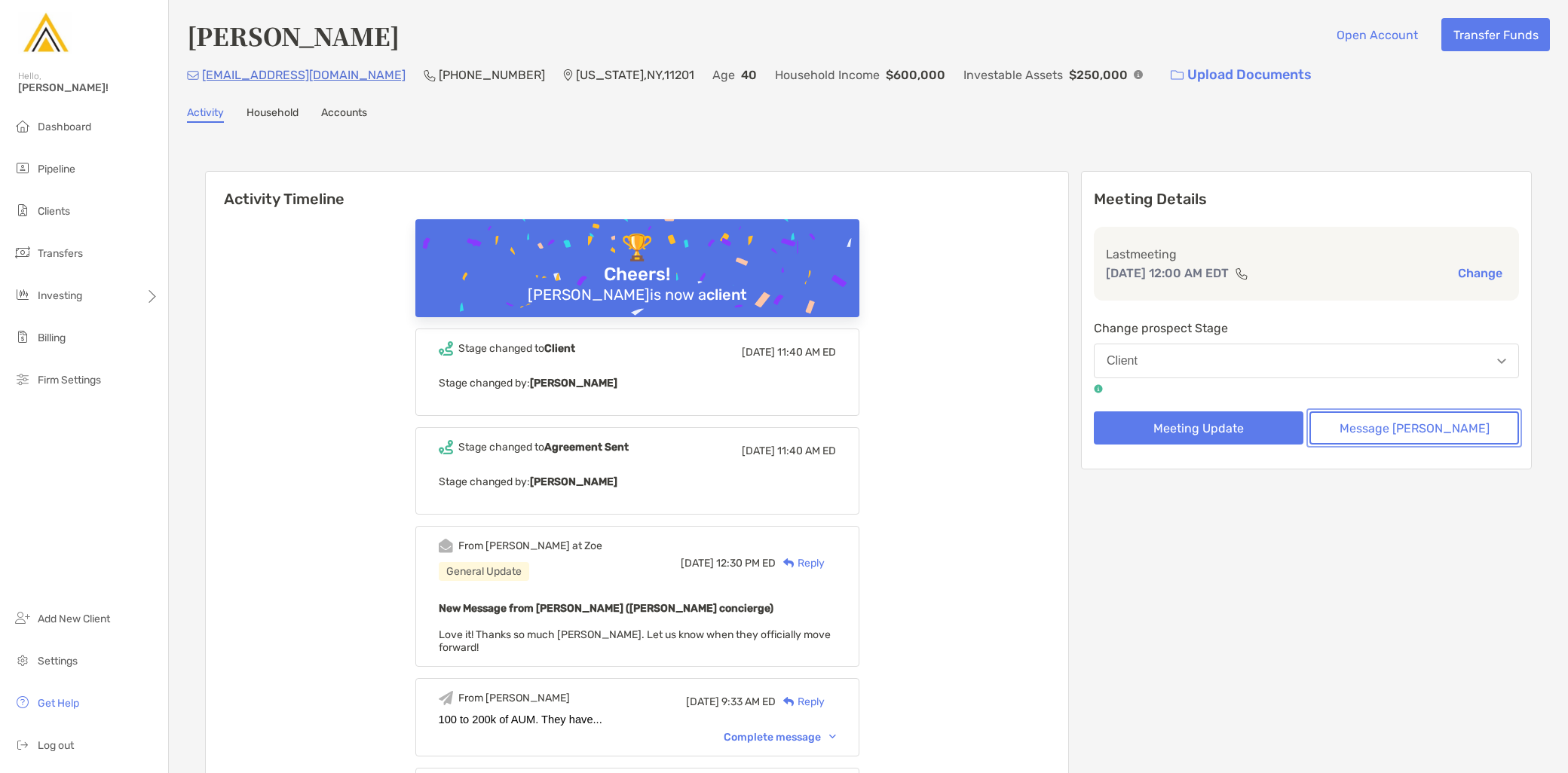
click at [1436, 434] on button "Message [PERSON_NAME]" at bounding box center [1413, 428] width 209 height 34
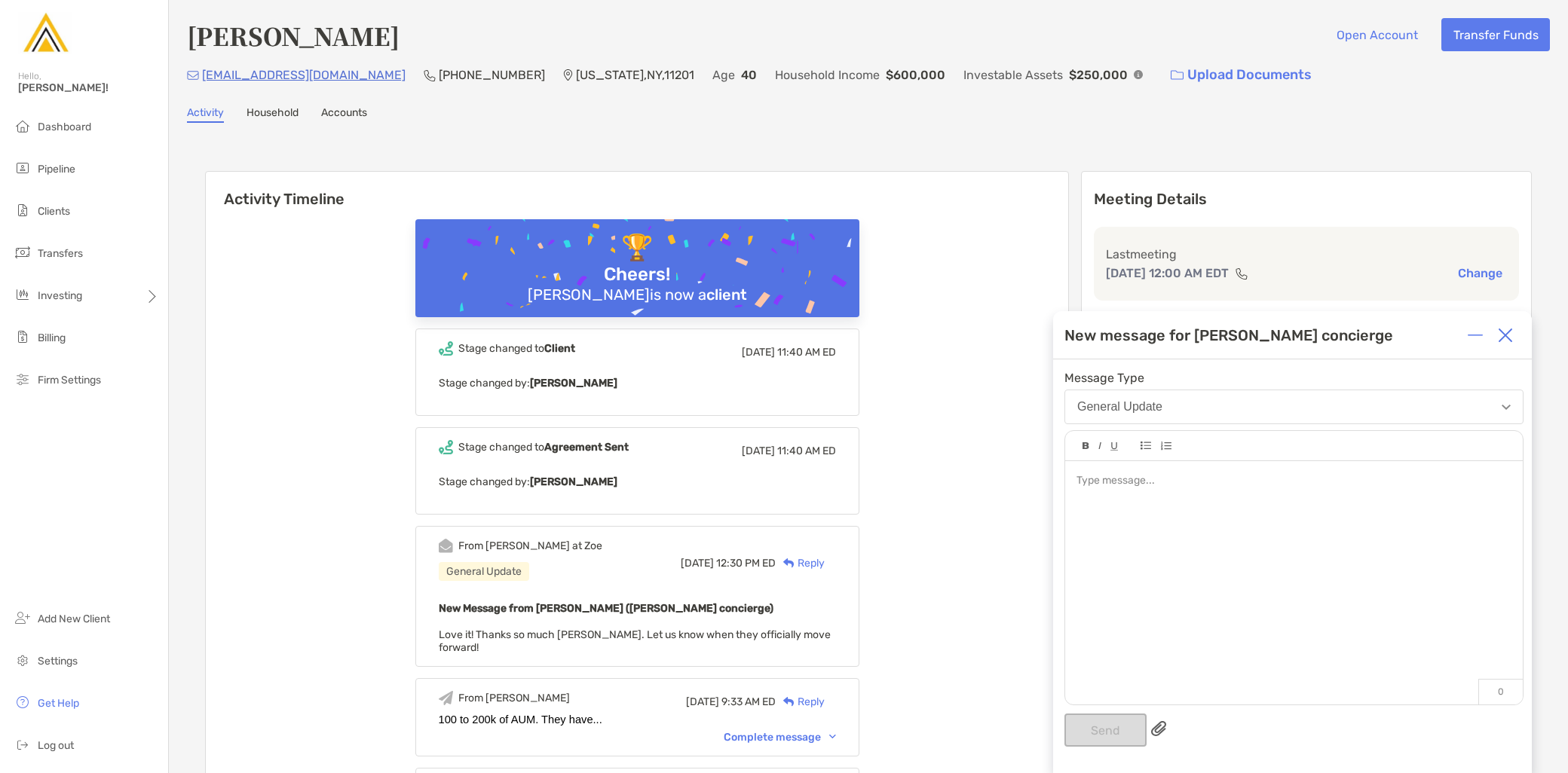
click at [1212, 527] on div at bounding box center [1294, 575] width 458 height 229
click at [1119, 731] on button "Send" at bounding box center [1105, 731] width 82 height 34
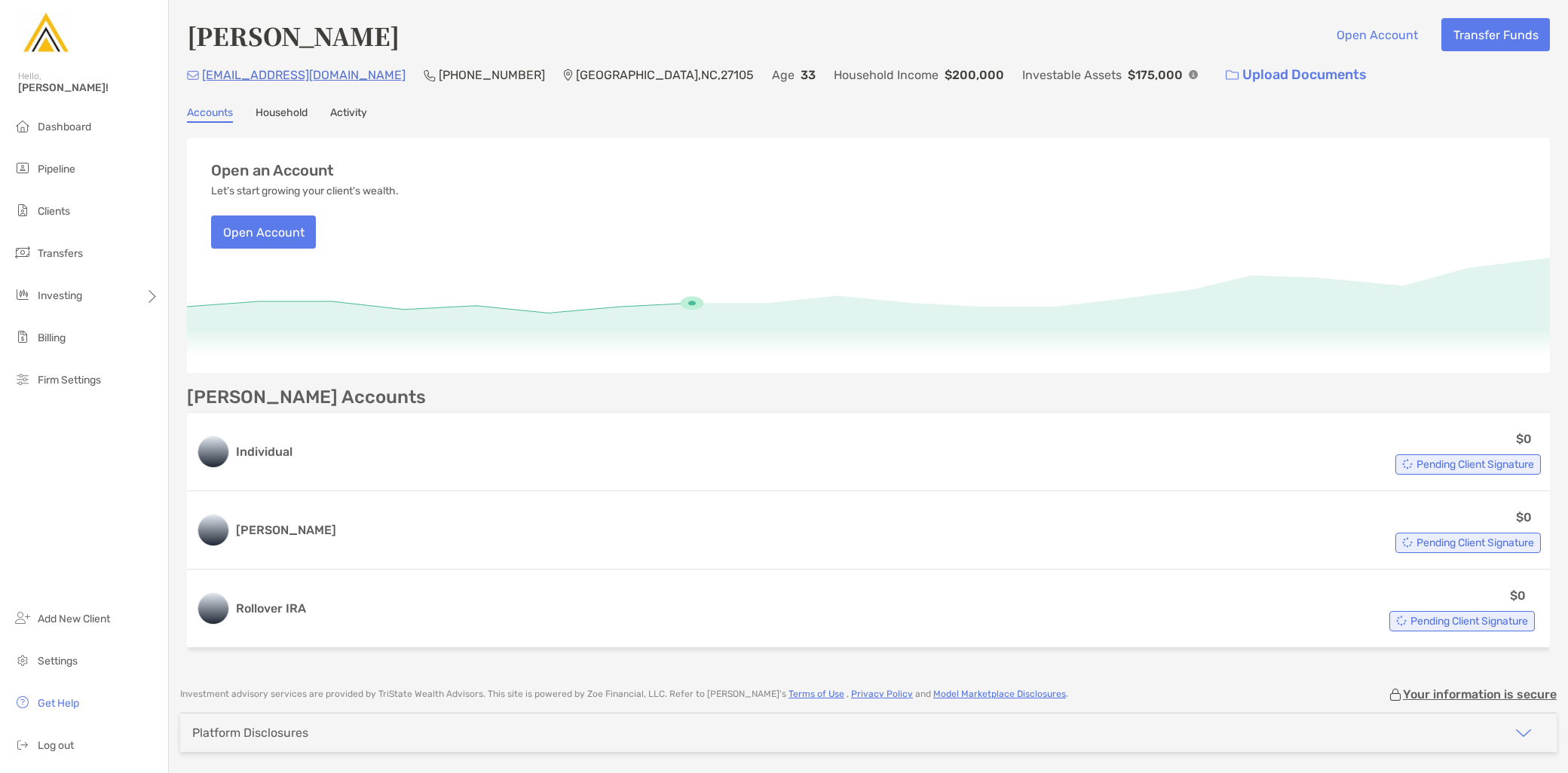
click at [348, 116] on link "Activity" at bounding box center [349, 114] width 37 height 17
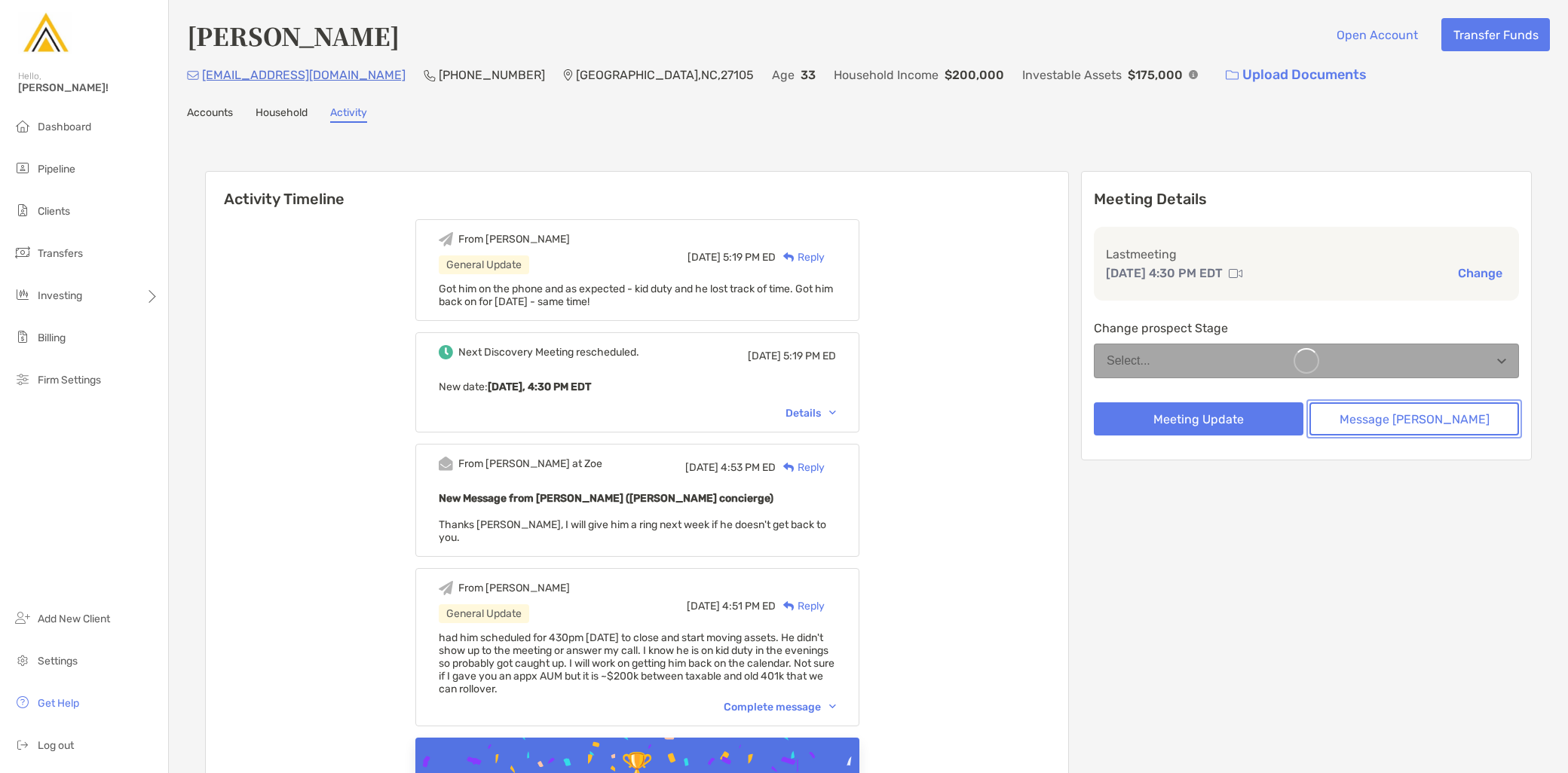
click at [1457, 422] on button "Message Zoe" at bounding box center [1413, 420] width 209 height 34
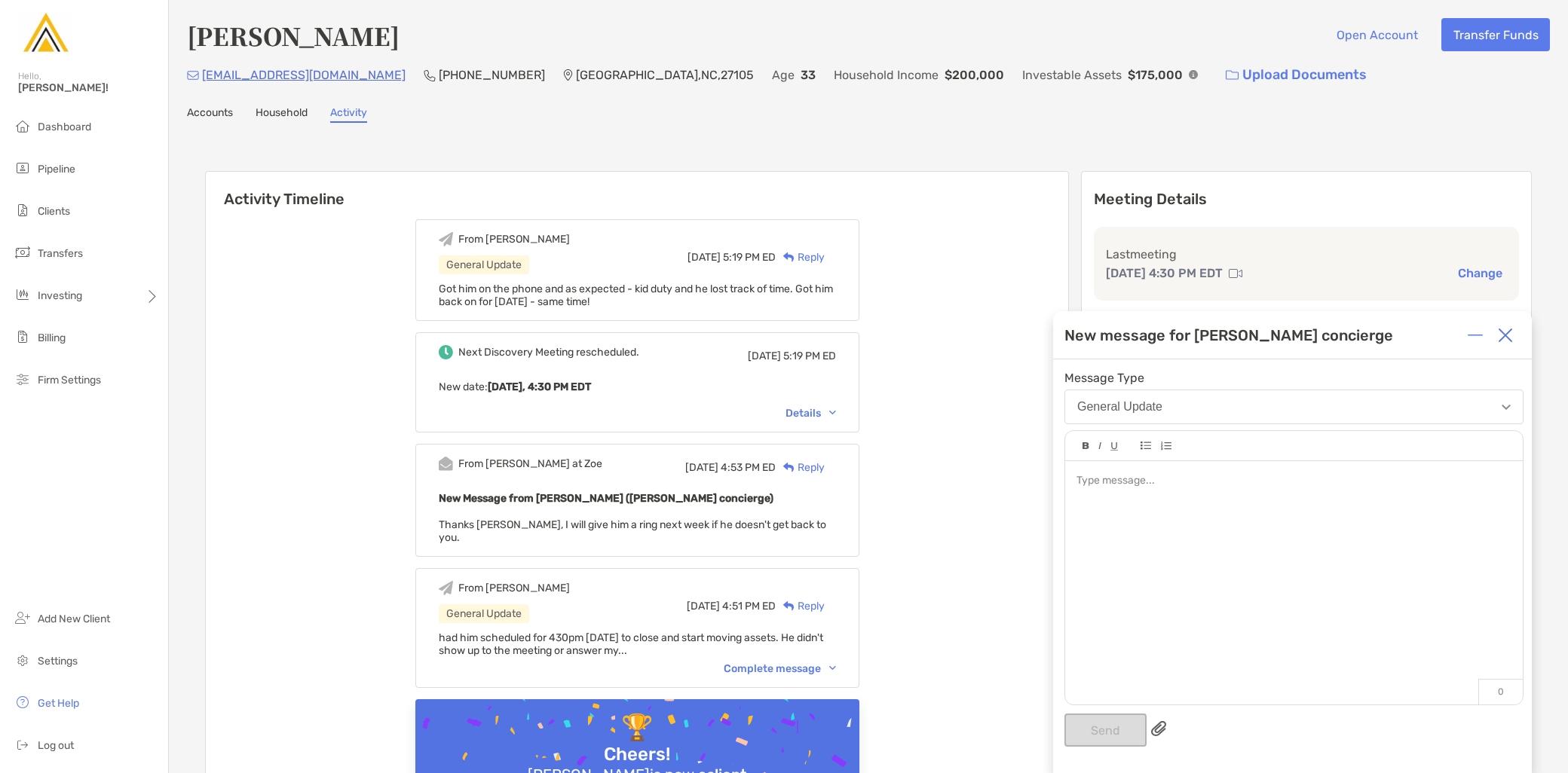
click at [1269, 566] on div at bounding box center [1294, 575] width 458 height 229
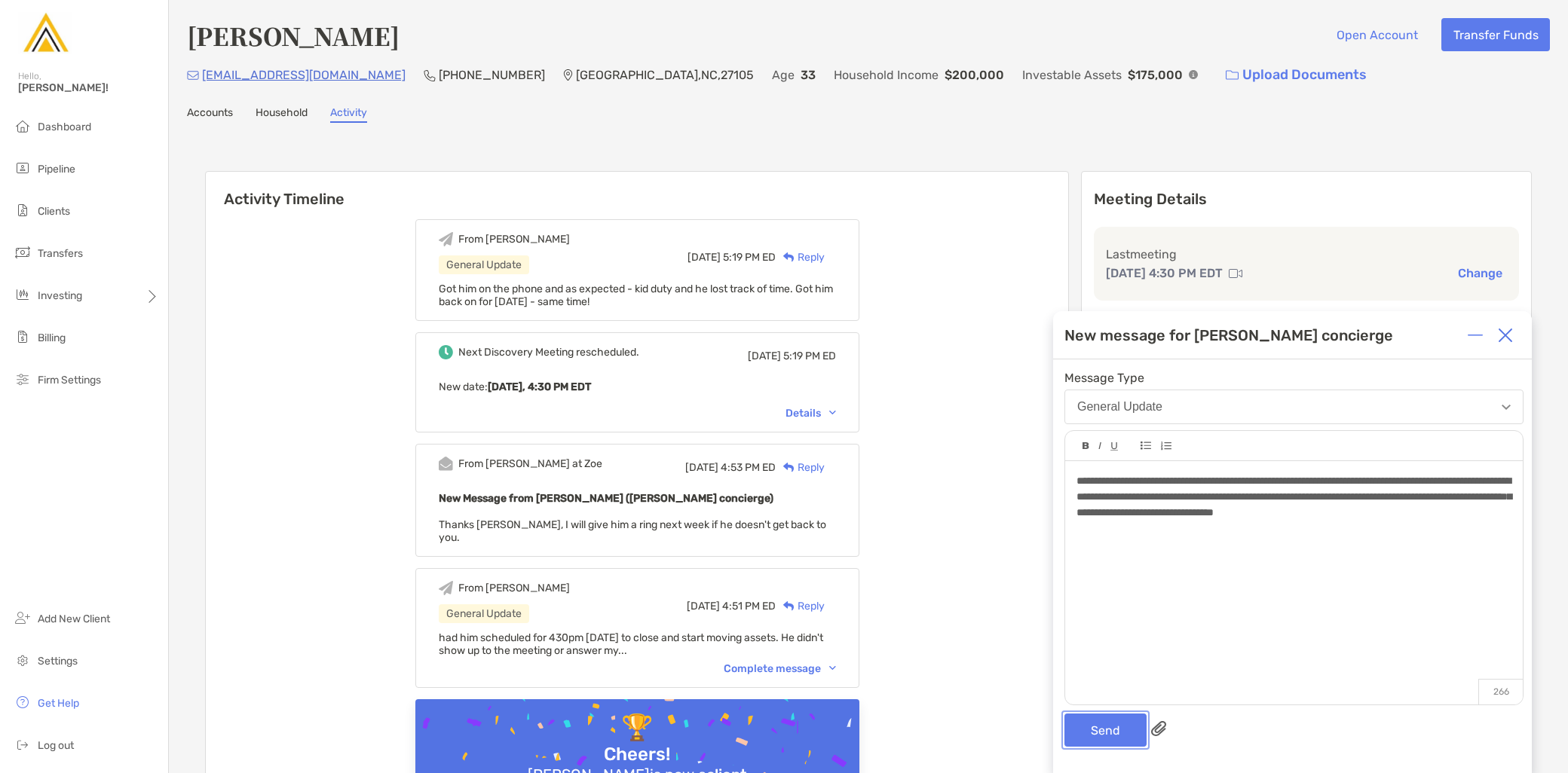
click at [1116, 724] on button "Send" at bounding box center [1105, 731] width 82 height 34
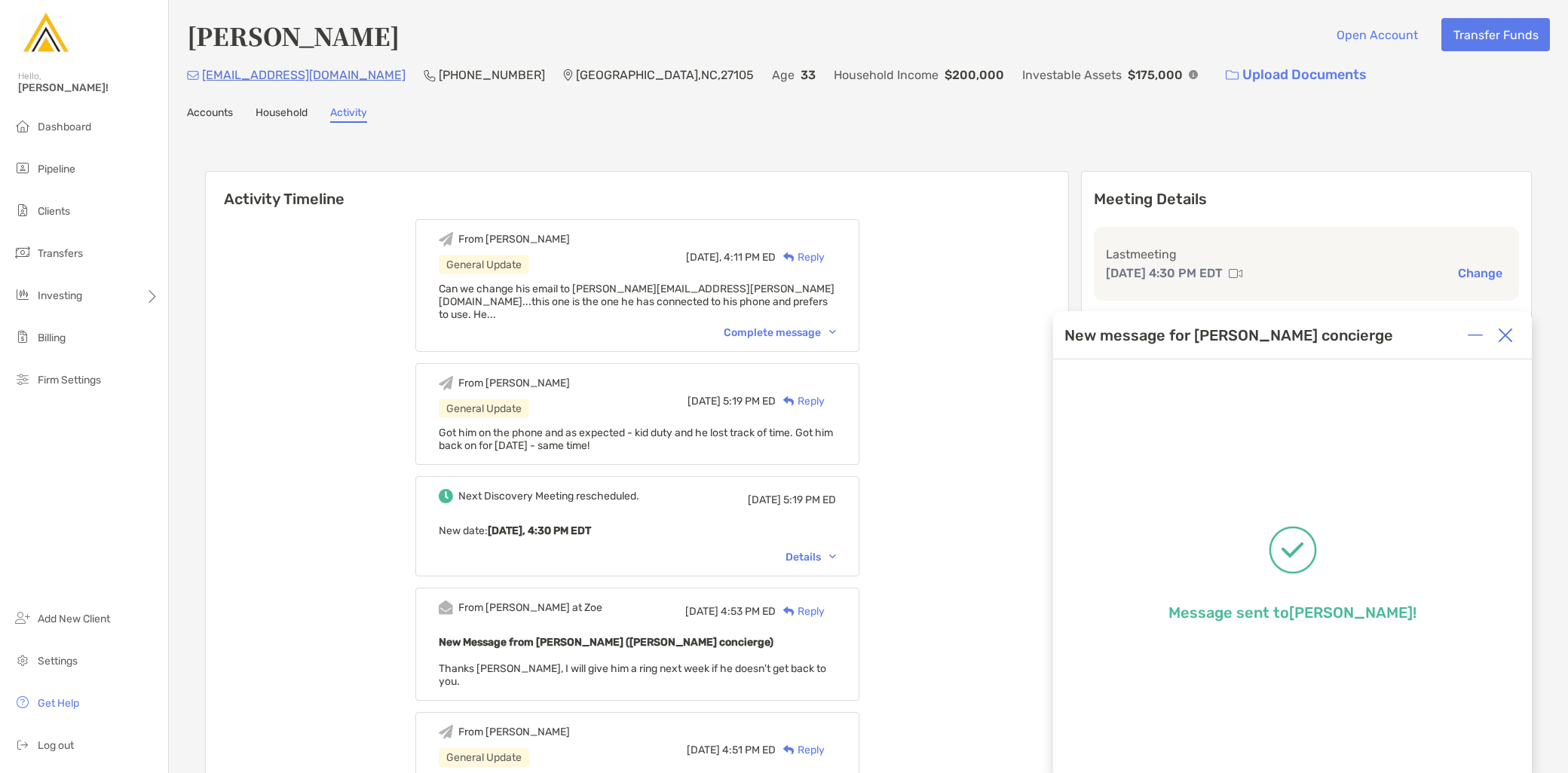
click at [1513, 330] on div at bounding box center [1505, 336] width 30 height 30
